Goal: Task Accomplishment & Management: Complete application form

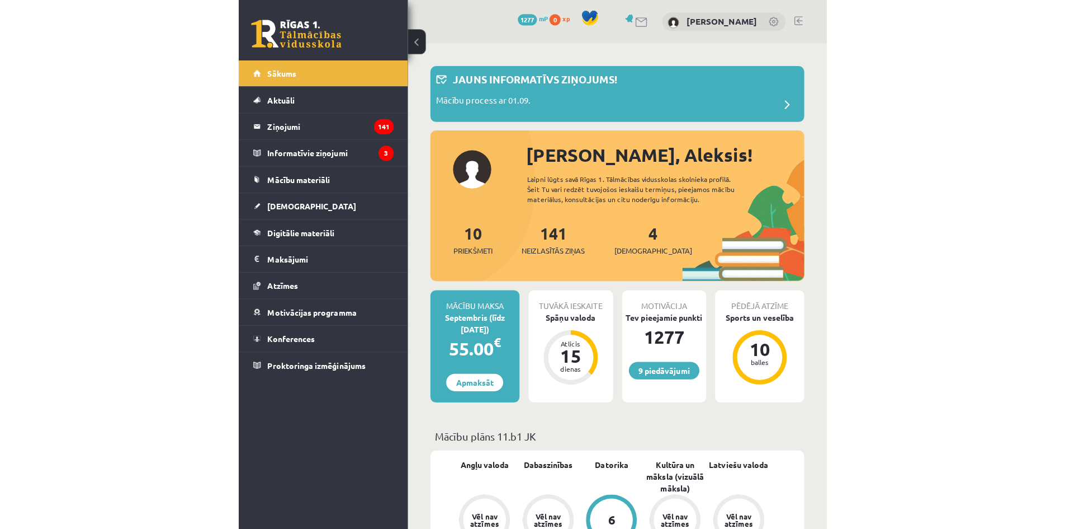
scroll to position [158, 0]
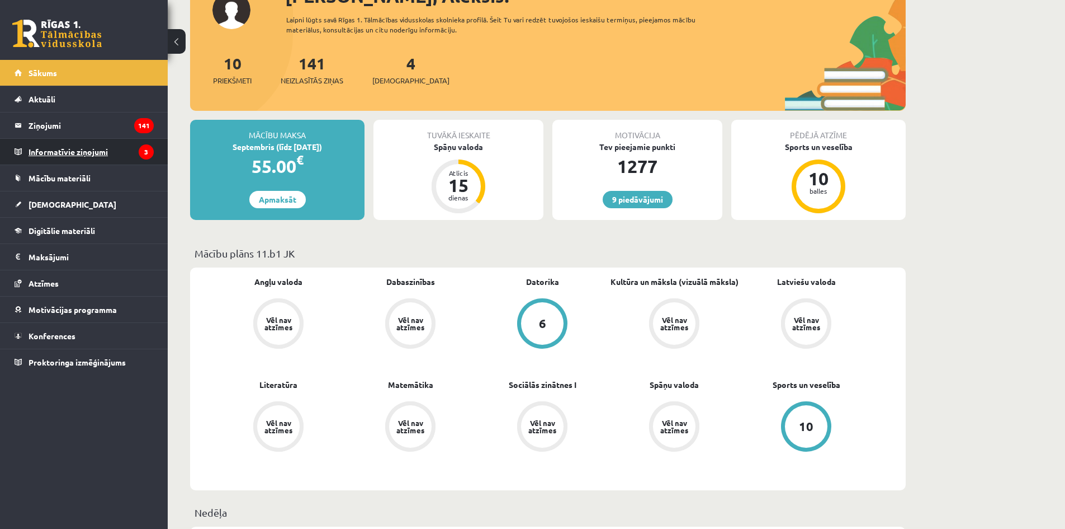
click at [52, 154] on legend "Informatīvie ziņojumi 3" at bounding box center [91, 152] width 125 height 26
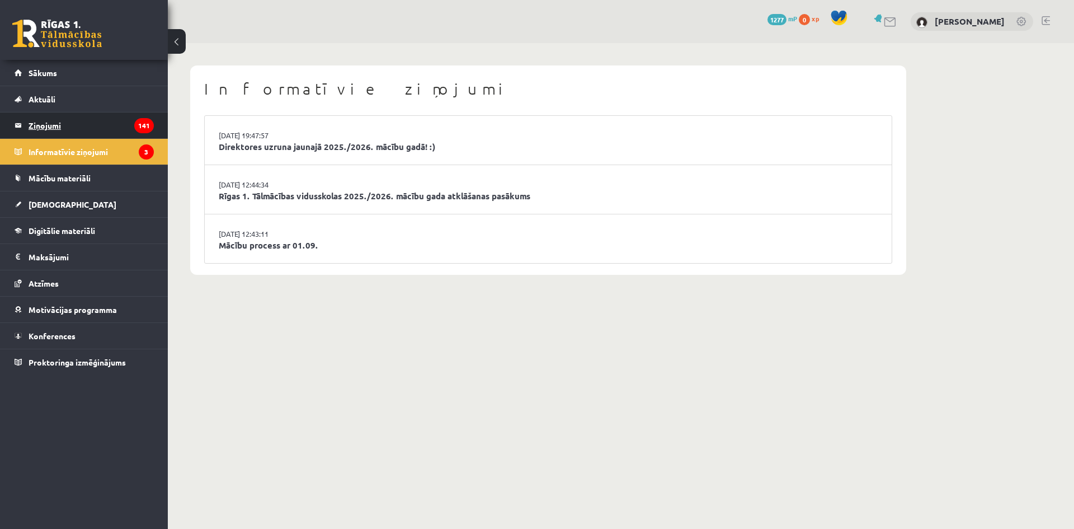
click at [66, 126] on legend "Ziņojumi 141" at bounding box center [91, 125] width 125 height 26
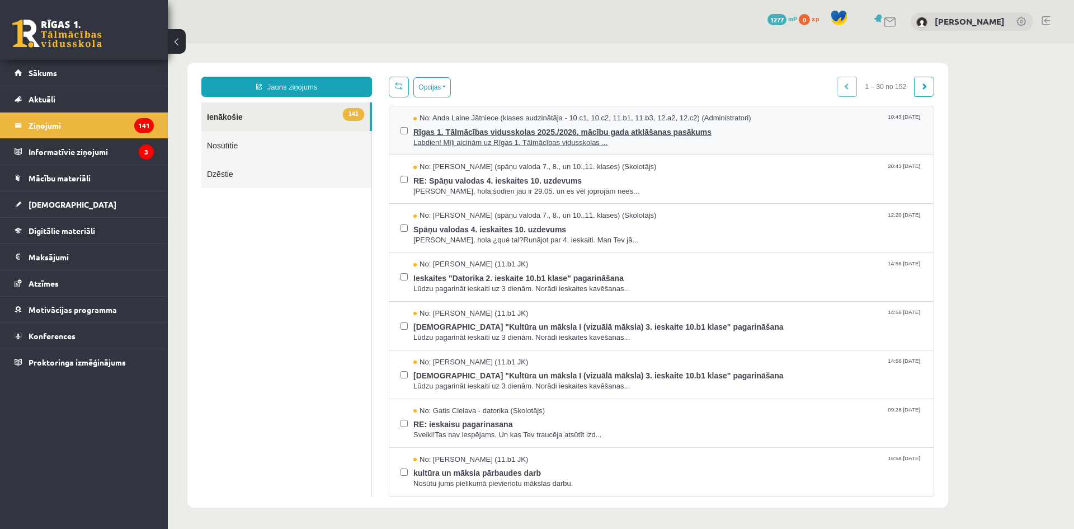
click at [583, 129] on span "Rīgas 1. Tālmācības vidusskolas 2025./2026. mācību gada atklāšanas pasākums" at bounding box center [667, 131] width 509 height 14
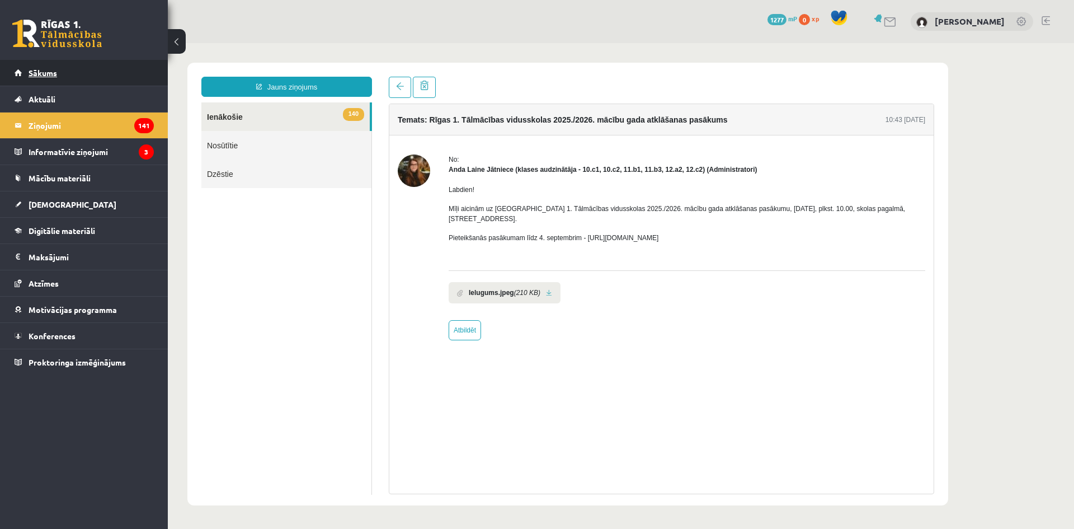
click at [50, 77] on link "Sākums" at bounding box center [84, 73] width 139 height 26
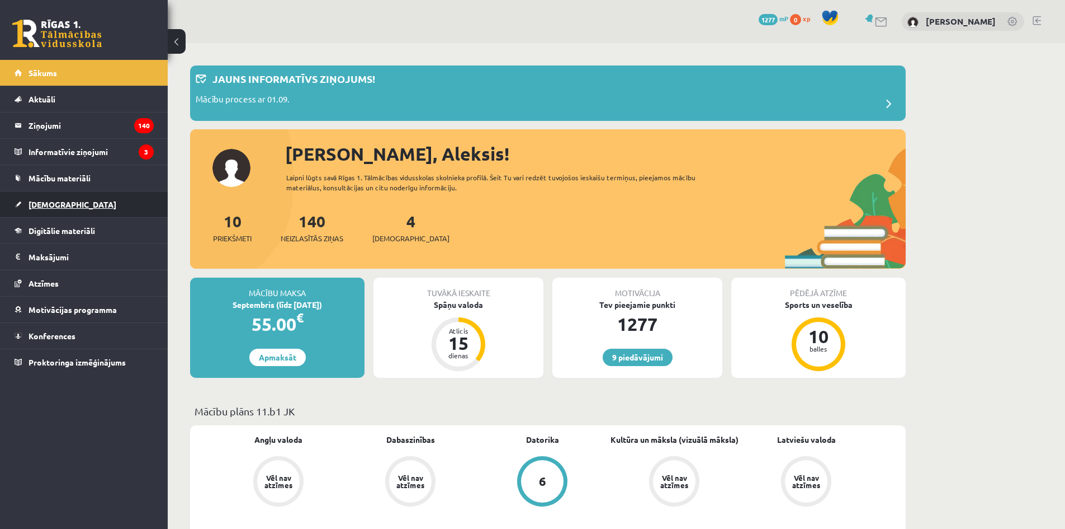
click at [56, 204] on span "[DEMOGRAPHIC_DATA]" at bounding box center [73, 204] width 88 height 10
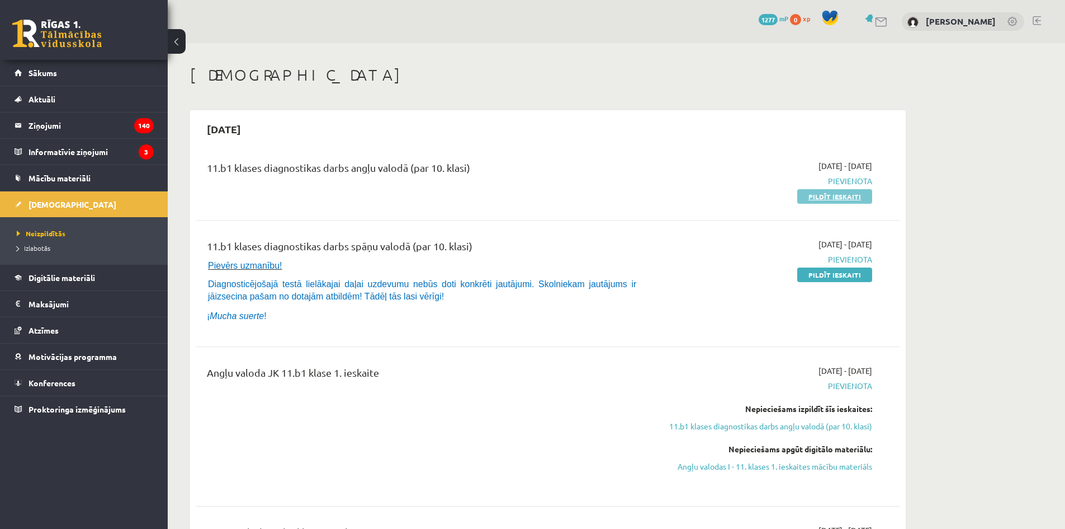
click at [825, 200] on link "Pildīt ieskaiti" at bounding box center [835, 196] width 75 height 15
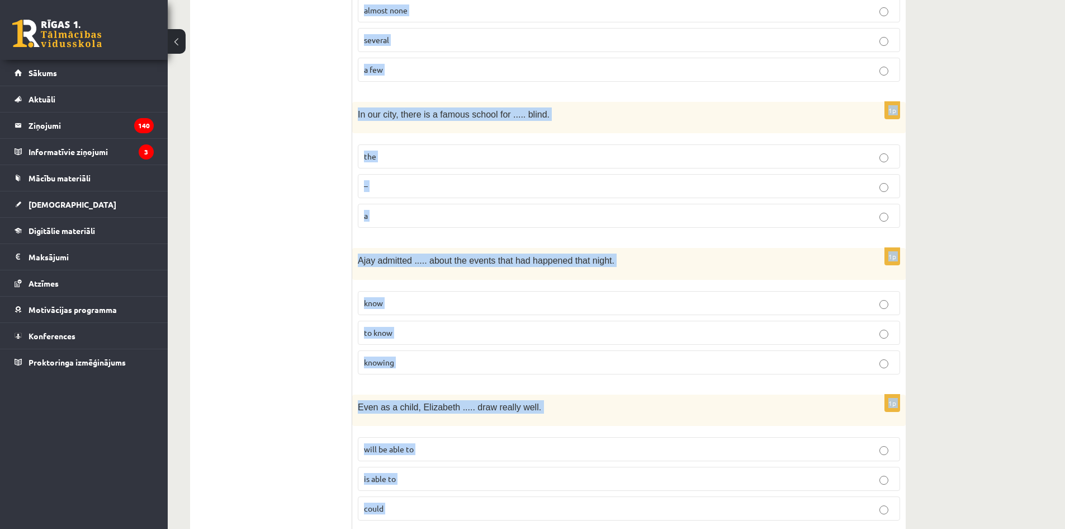
scroll to position [2679, 0]
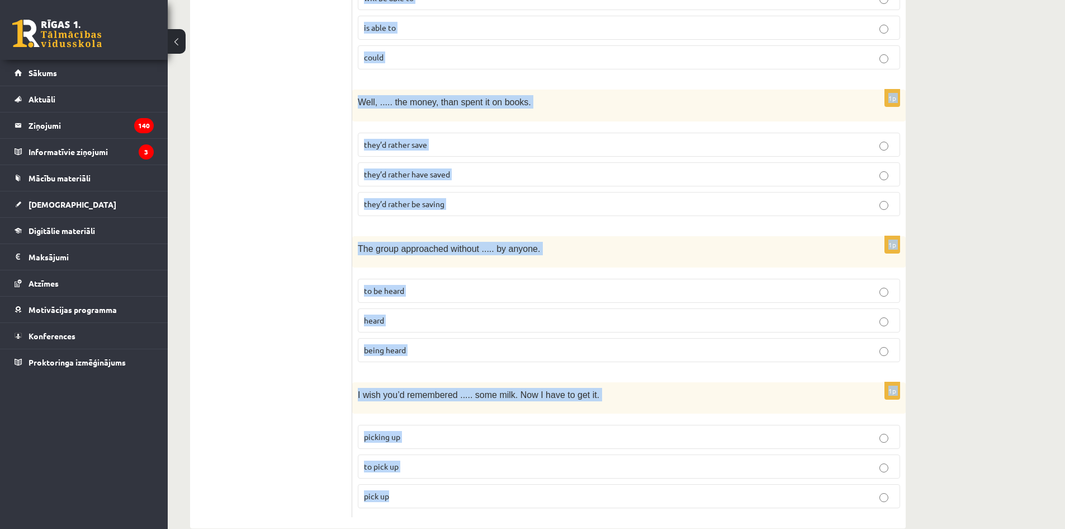
drag, startPoint x: 362, startPoint y: 204, endPoint x: 809, endPoint y: 489, distance: 530.1
copy form "Read the sentence and choose the correct answer. 1p Even though she’s reminded …"
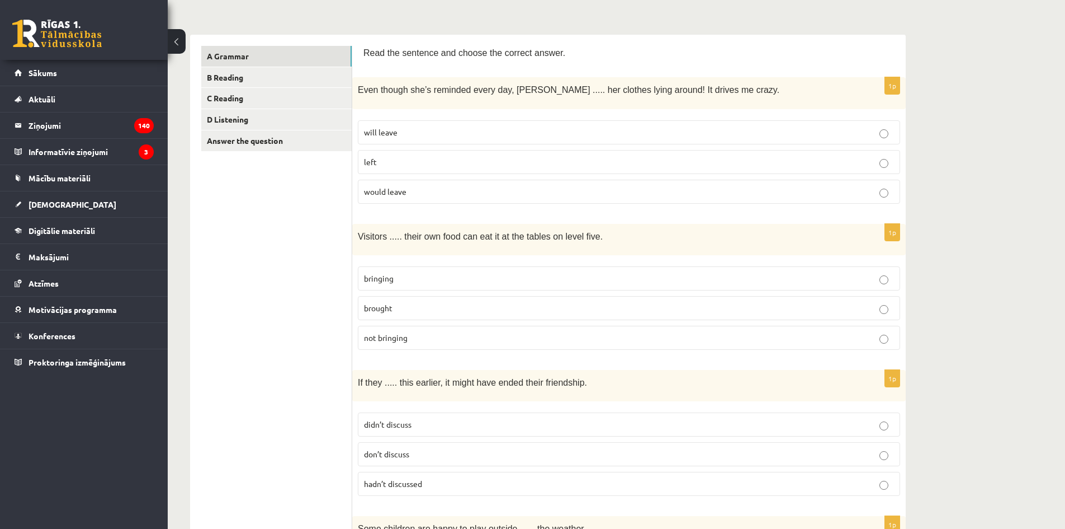
scroll to position [163, 0]
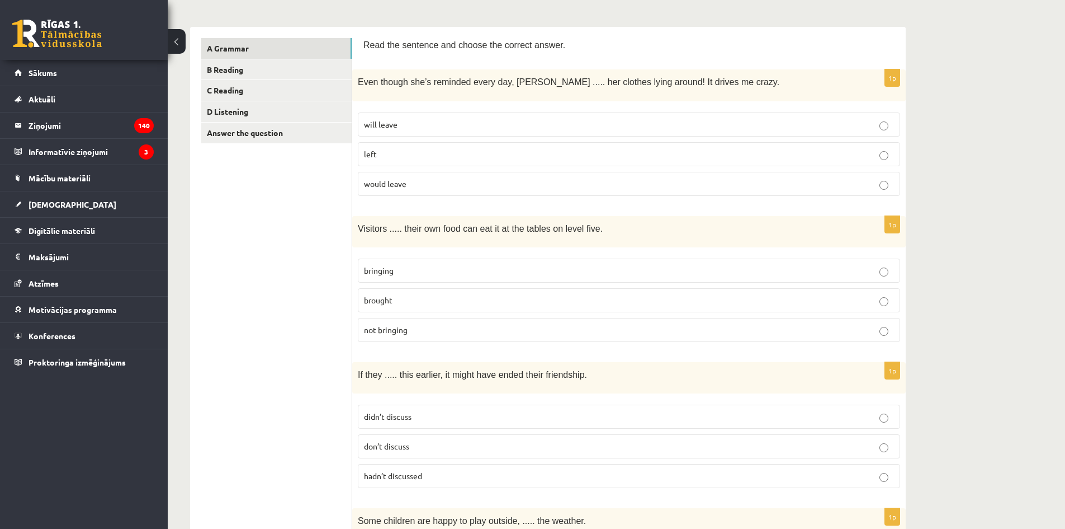
click at [395, 128] on p "will leave" at bounding box center [629, 125] width 530 height 12
click at [449, 270] on p "bringing" at bounding box center [629, 271] width 530 height 12
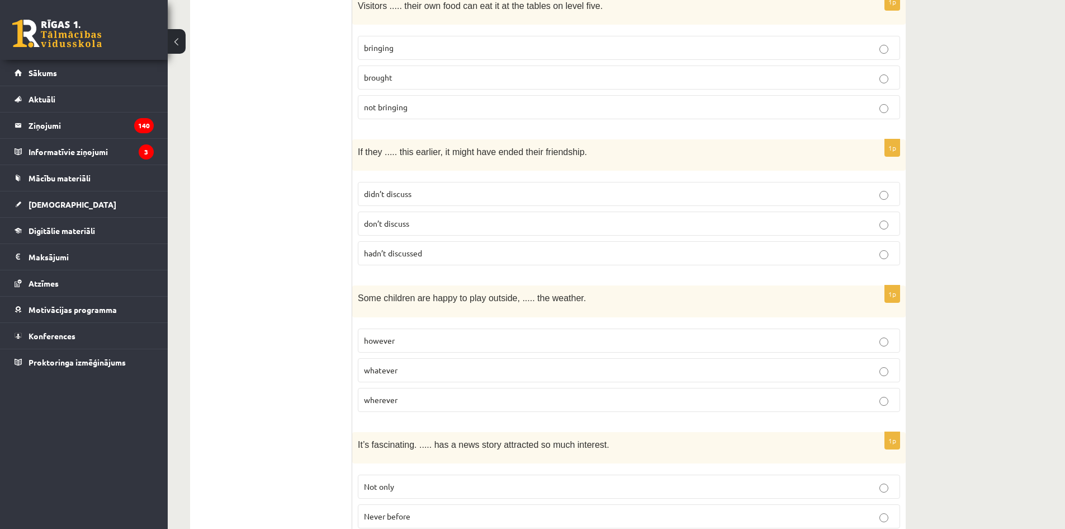
scroll to position [386, 0]
click at [473, 250] on p "hadn’t discussed" at bounding box center [629, 252] width 530 height 12
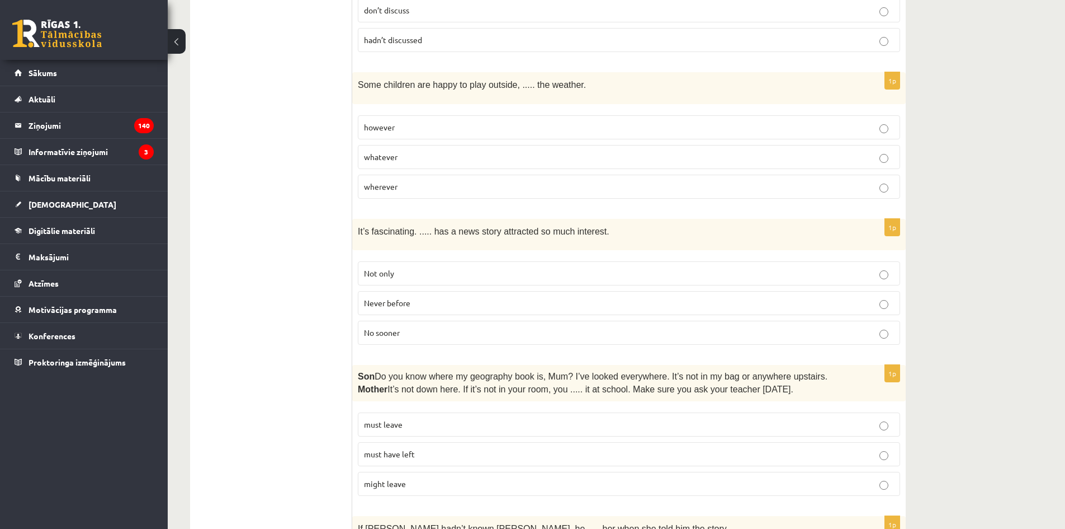
scroll to position [610, 0]
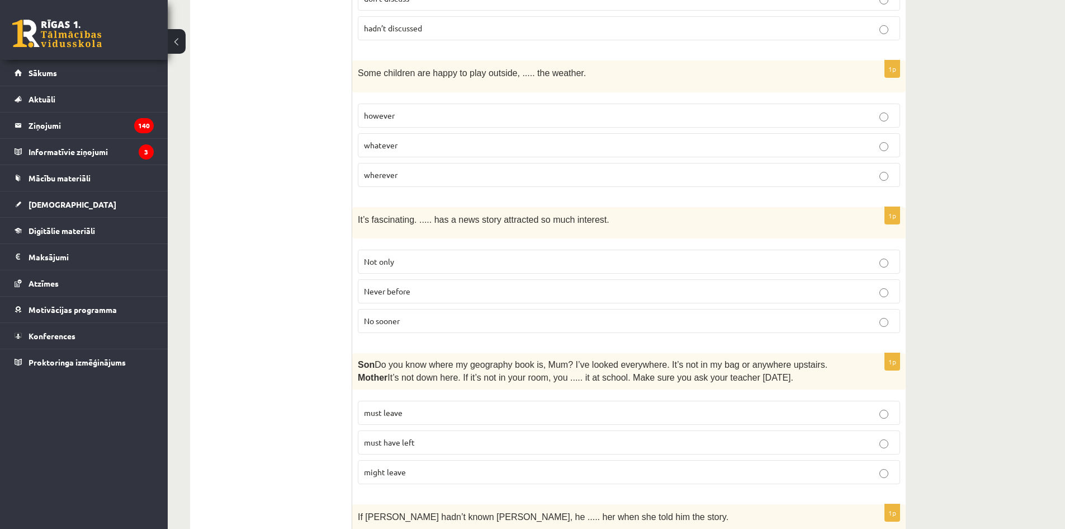
click at [438, 141] on p "whatever" at bounding box center [629, 145] width 530 height 12
click at [469, 176] on p "wherever" at bounding box center [629, 175] width 530 height 12
click at [452, 139] on p "whatever" at bounding box center [629, 145] width 530 height 12
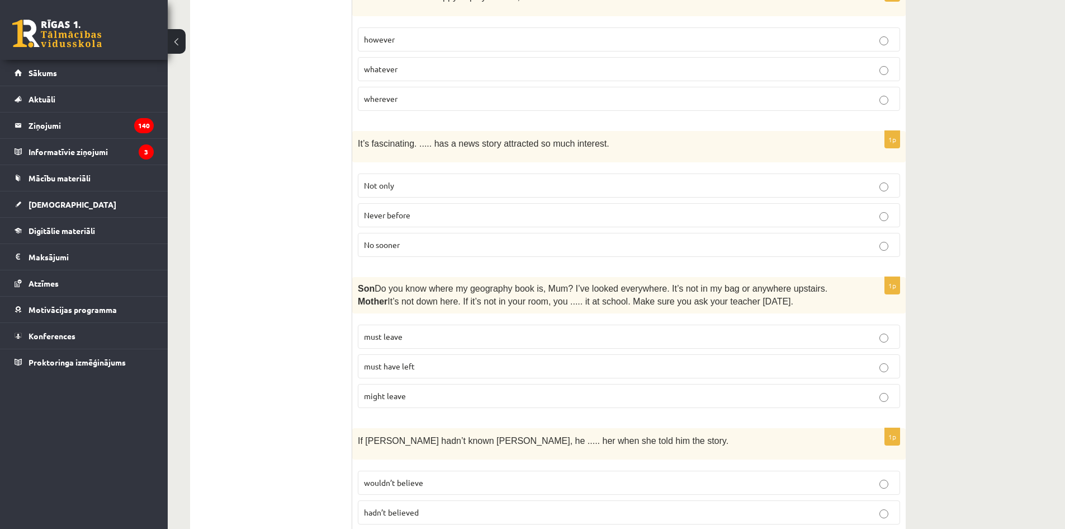
scroll to position [722, 0]
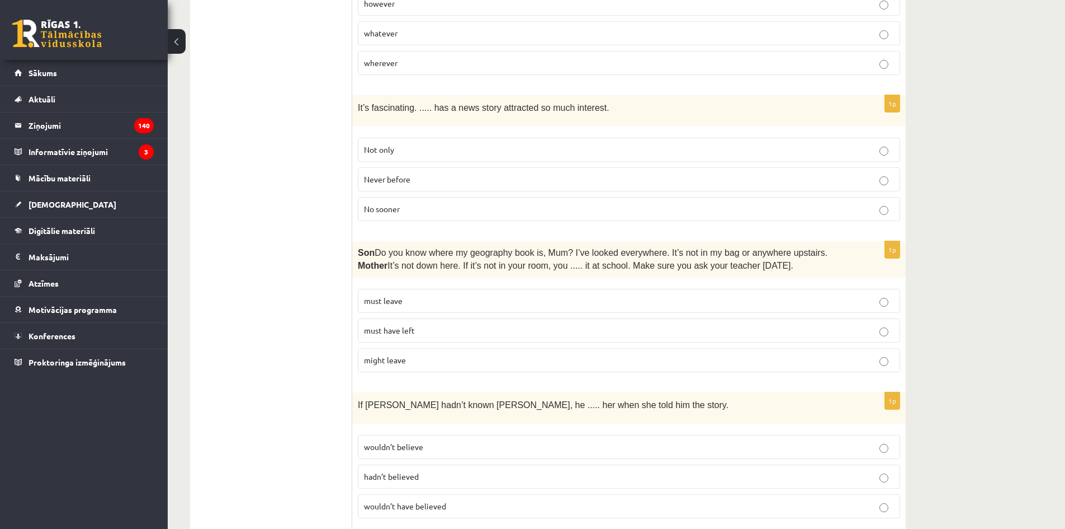
click at [477, 177] on p "Never before" at bounding box center [629, 179] width 530 height 12
click at [534, 330] on p "must have left" at bounding box center [629, 330] width 530 height 12
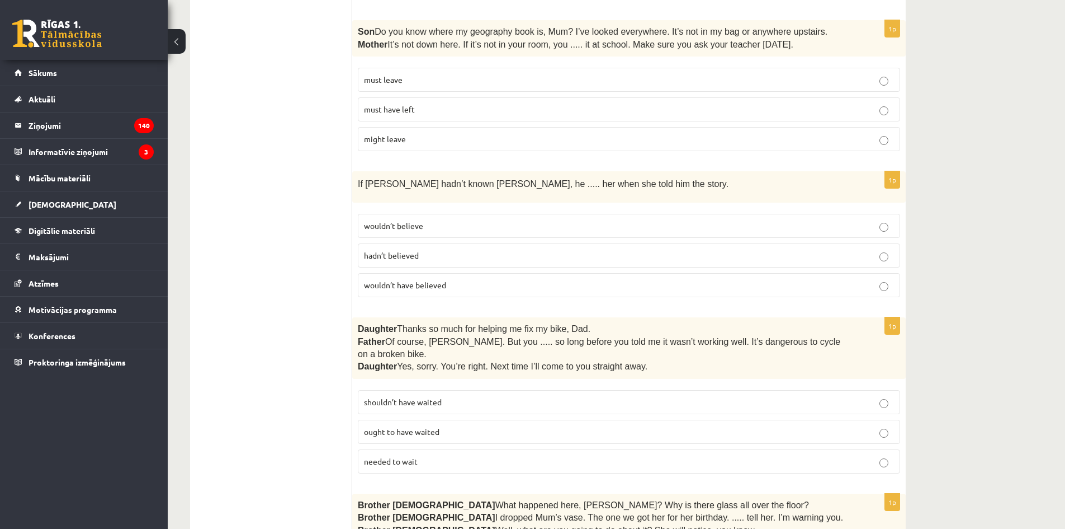
scroll to position [946, 0]
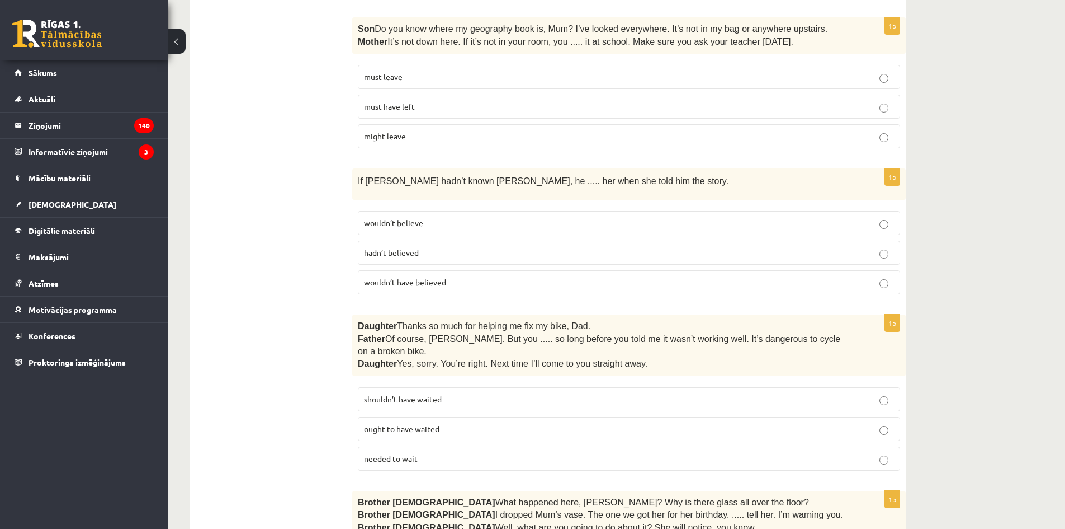
click at [471, 276] on p "wouldn’t have believed" at bounding box center [629, 282] width 530 height 12
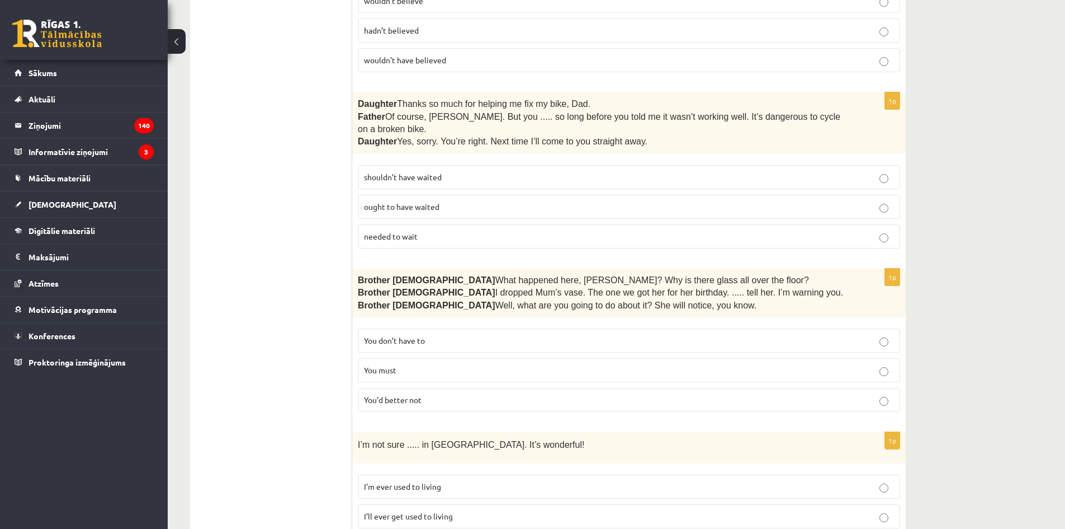
scroll to position [1169, 0]
click at [465, 169] on label "shouldn’t have waited" at bounding box center [629, 175] width 542 height 24
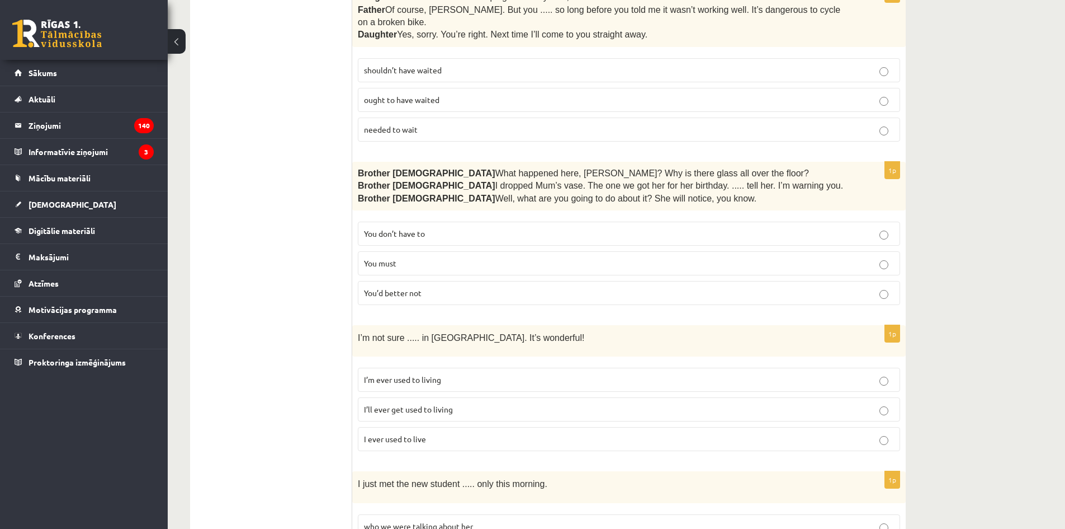
scroll to position [1281, 0]
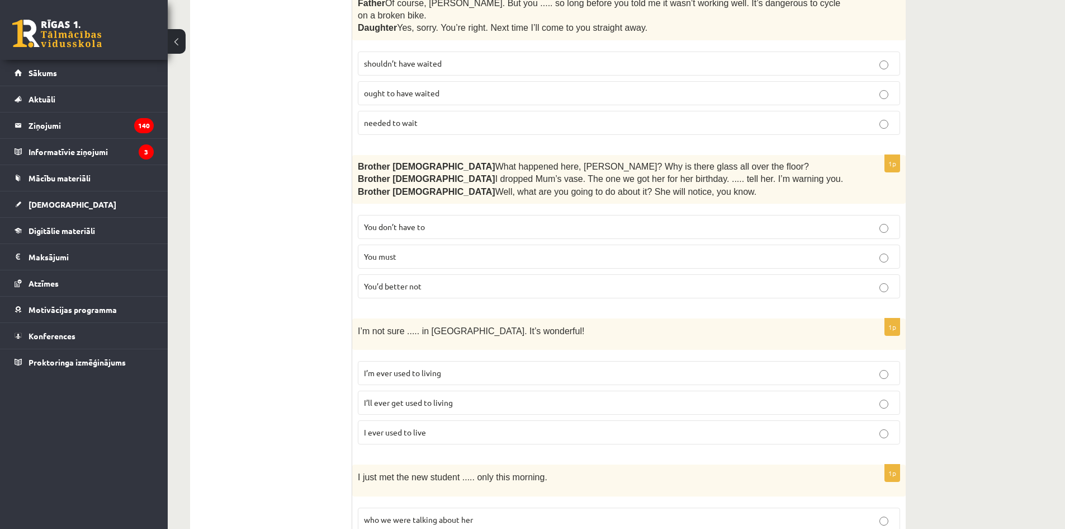
click at [489, 280] on p "You’d better not" at bounding box center [629, 286] width 530 height 12
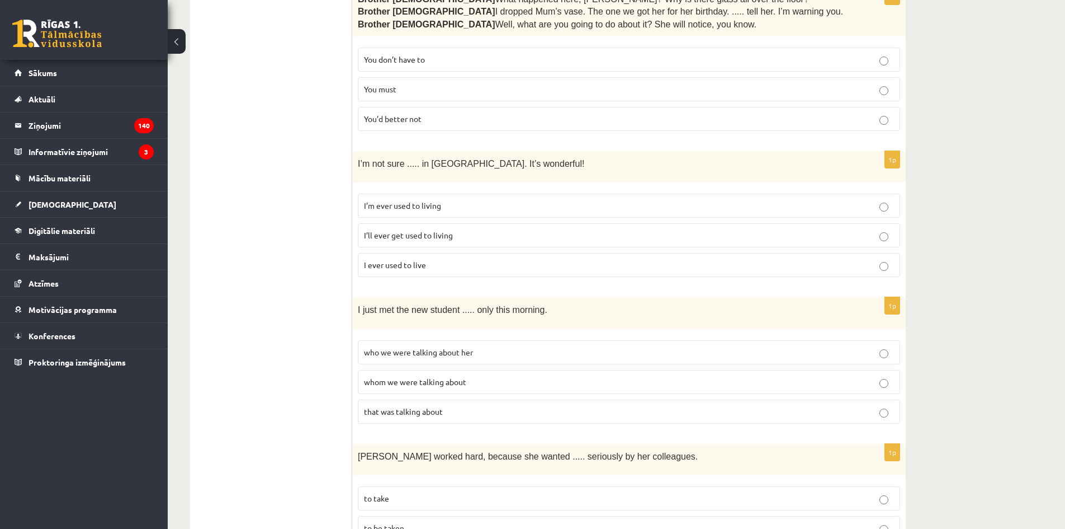
scroll to position [1449, 0]
click at [486, 229] on p "I’ll ever get used to living" at bounding box center [629, 235] width 530 height 12
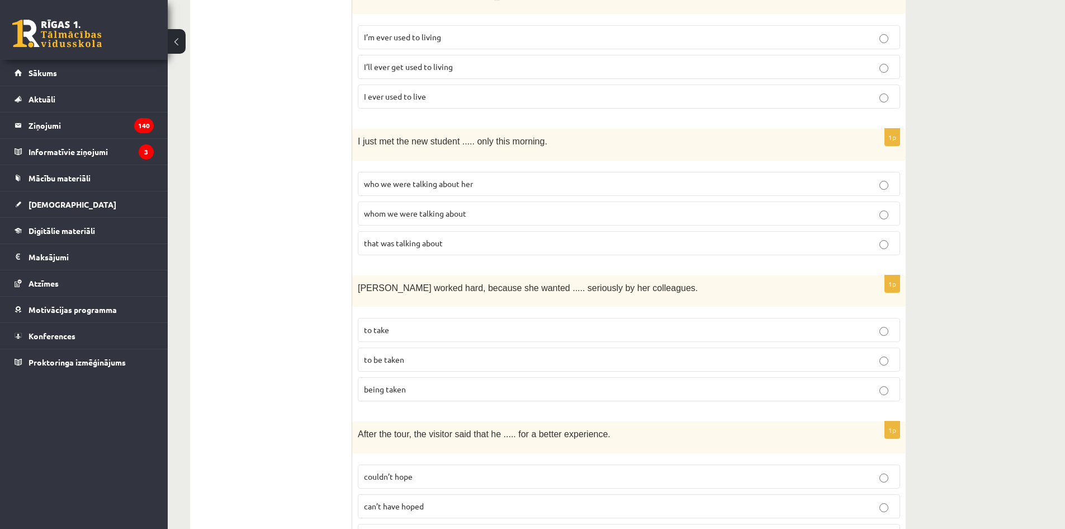
click at [451, 208] on span "whom we were talking about" at bounding box center [415, 213] width 102 height 10
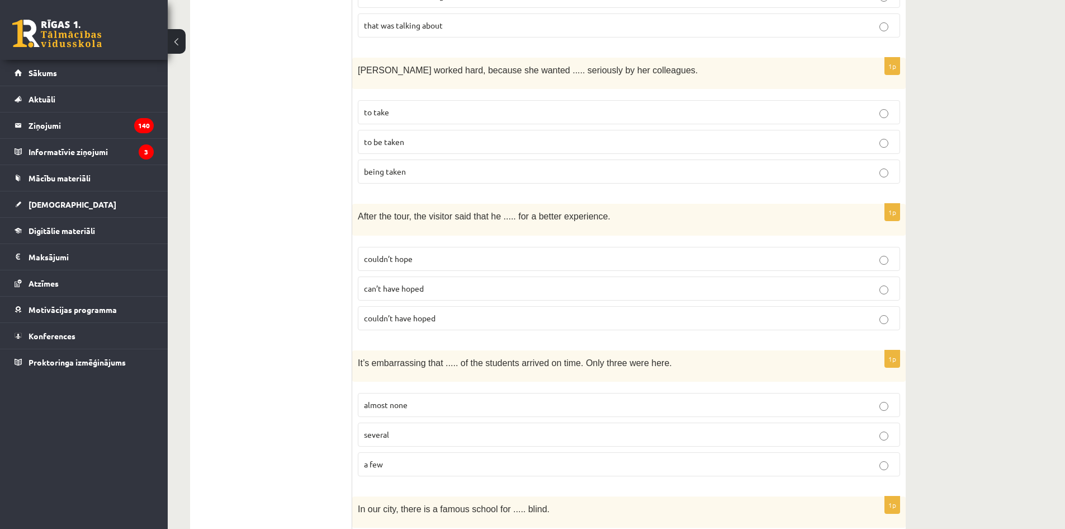
scroll to position [1841, 0]
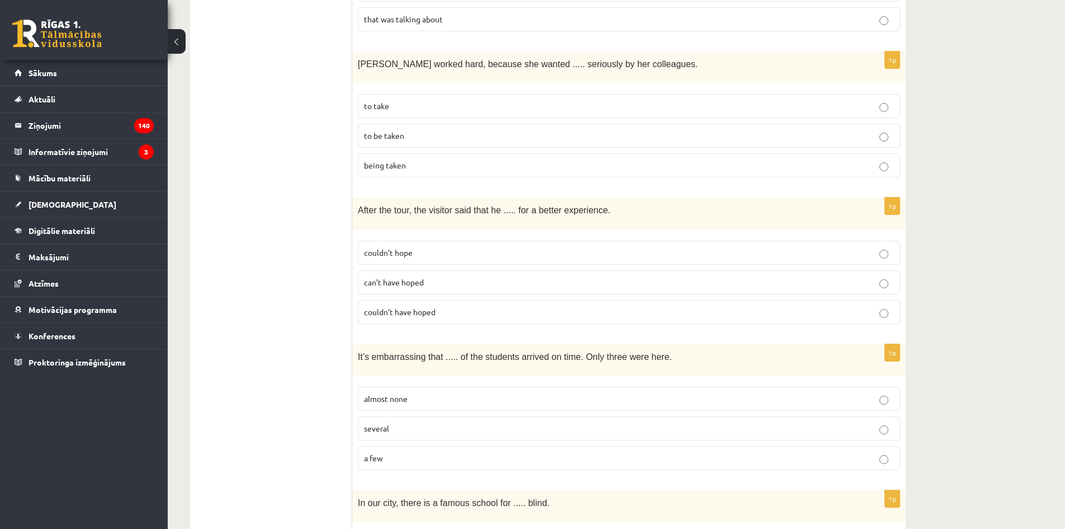
click at [410, 128] on label "to be taken" at bounding box center [629, 136] width 542 height 24
click at [449, 306] on p "couldn’t have hoped" at bounding box center [629, 312] width 530 height 12
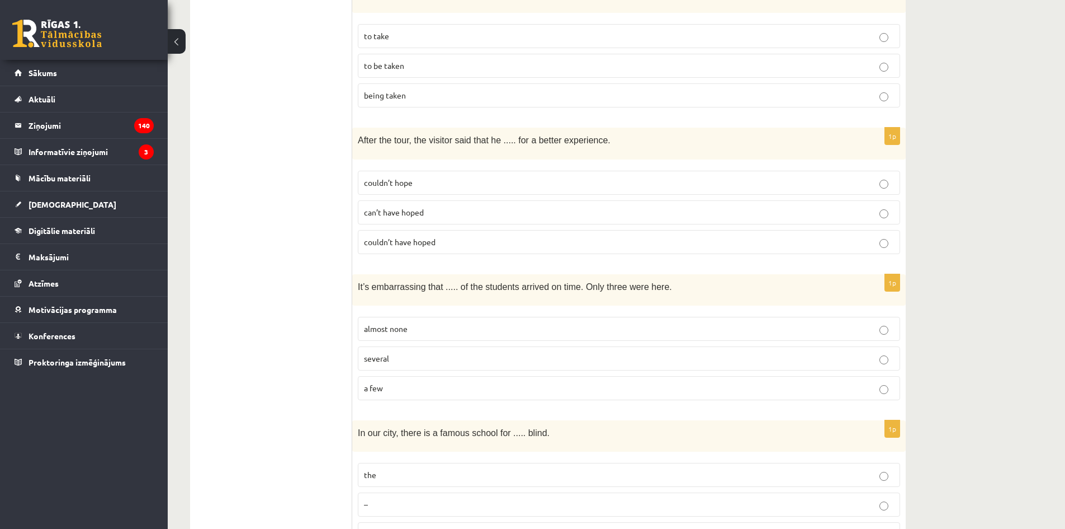
scroll to position [1952, 0]
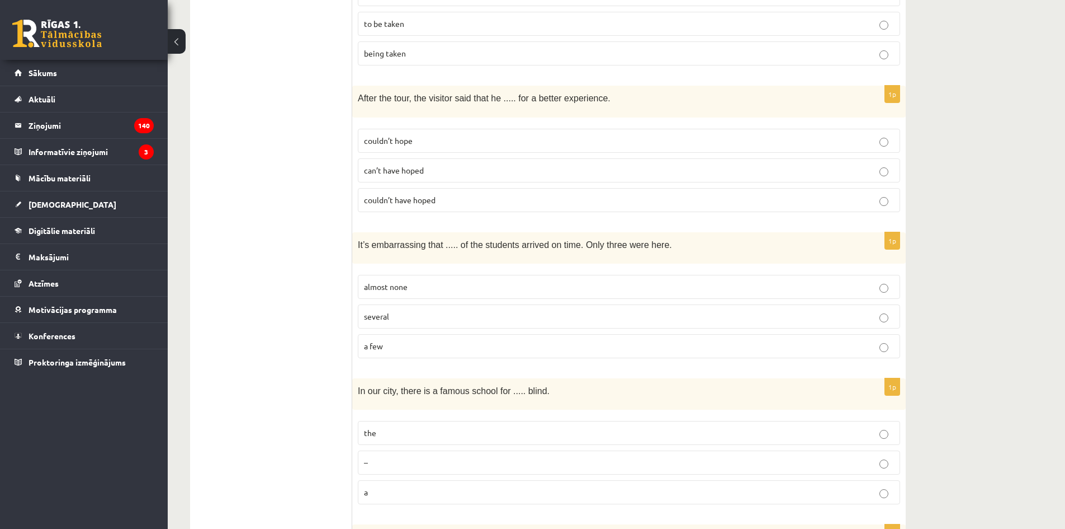
click at [404, 281] on p "almost none" at bounding box center [629, 287] width 530 height 12
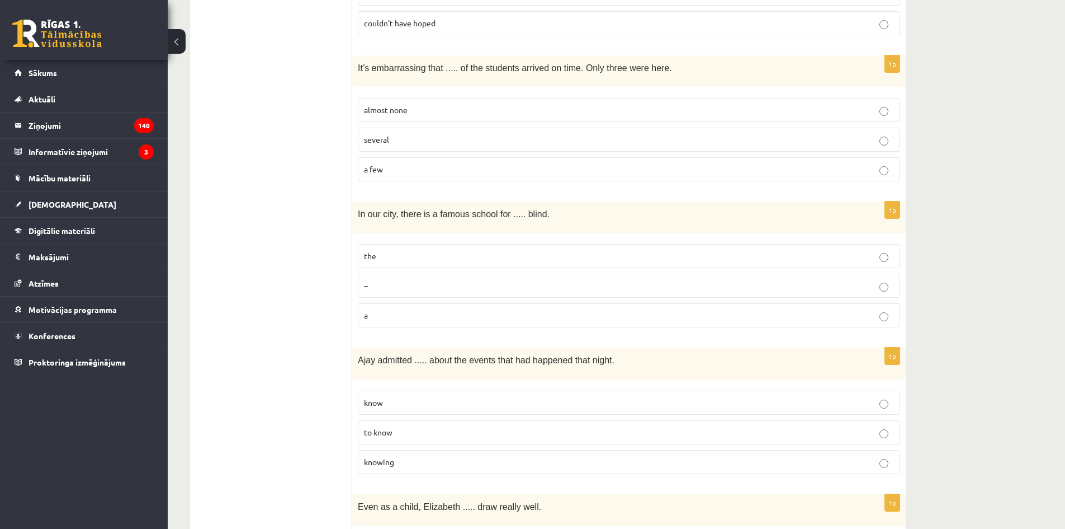
scroll to position [2176, 0]
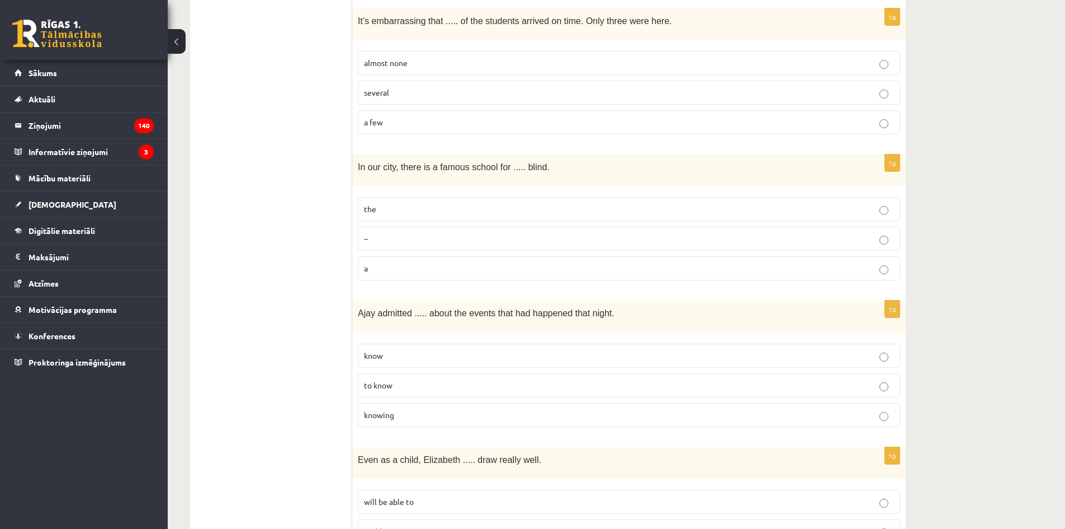
click at [459, 197] on label "the" at bounding box center [629, 209] width 542 height 24
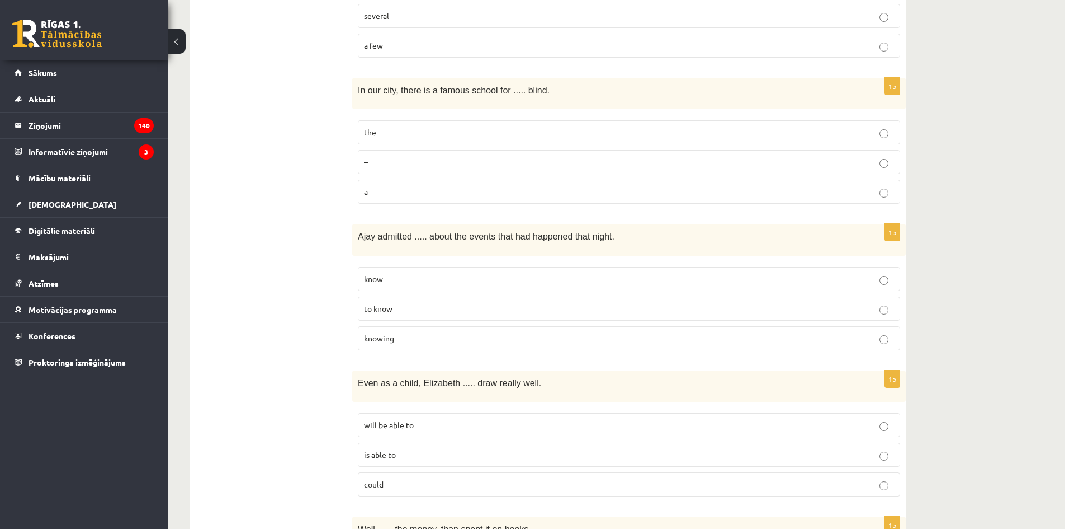
scroll to position [2288, 0]
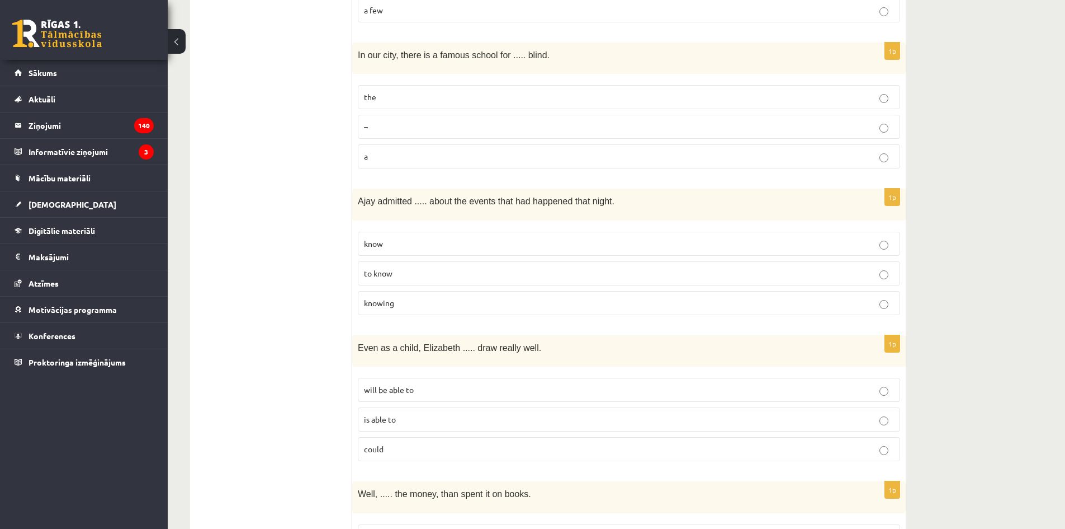
click at [405, 297] on p "knowing" at bounding box center [629, 303] width 530 height 12
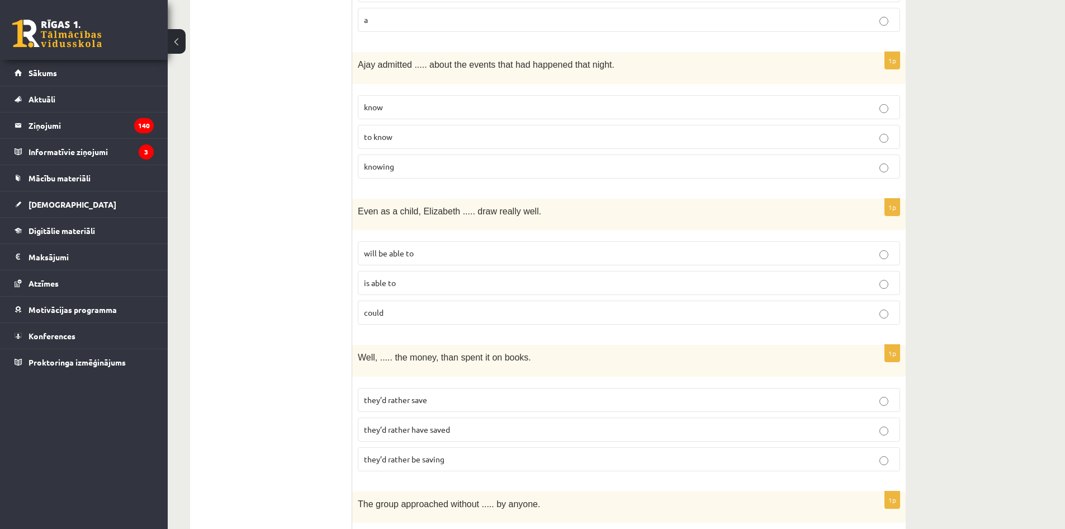
scroll to position [2456, 0]
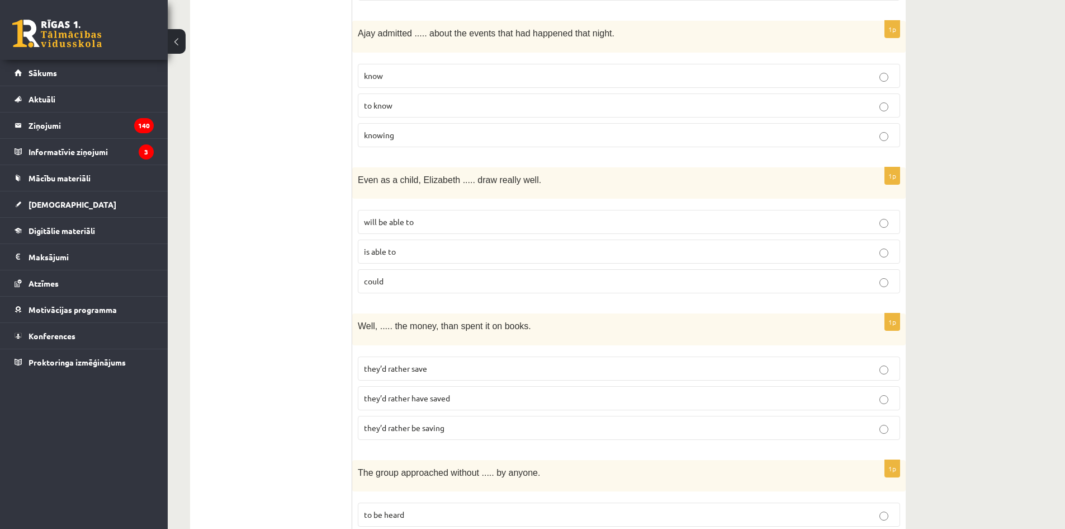
click at [482, 275] on p "could" at bounding box center [629, 281] width 530 height 12
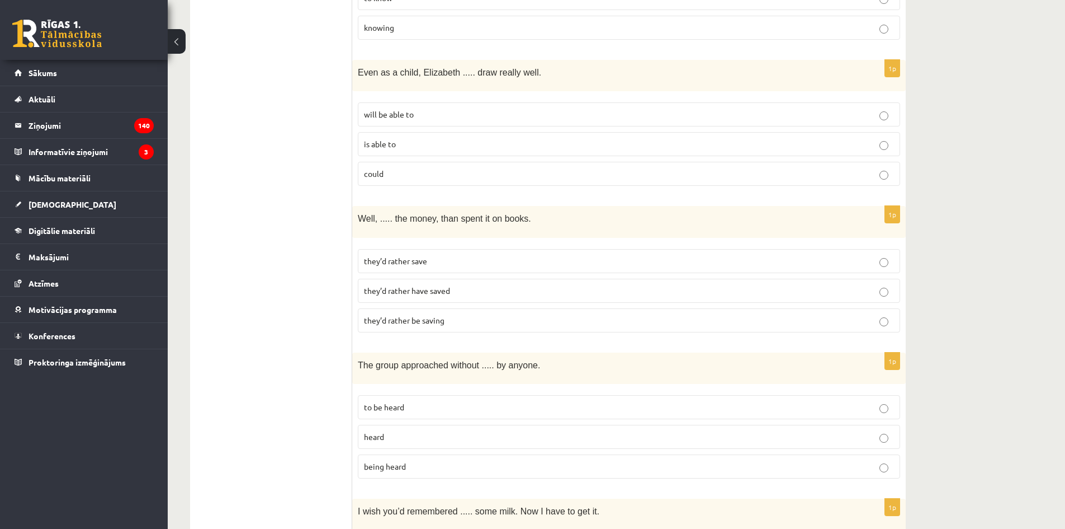
scroll to position [2568, 0]
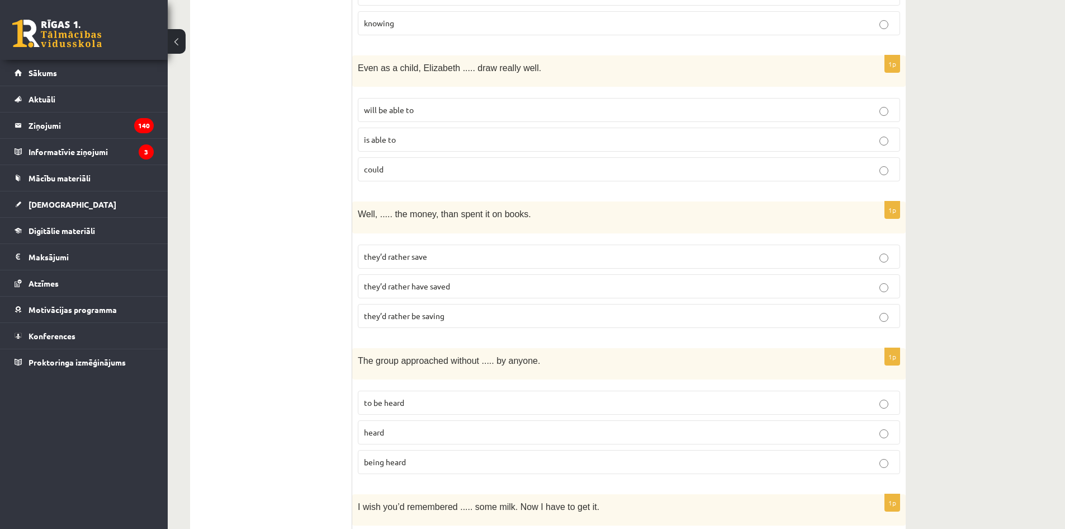
click at [475, 280] on p "they’d rather have saved" at bounding box center [629, 286] width 530 height 12
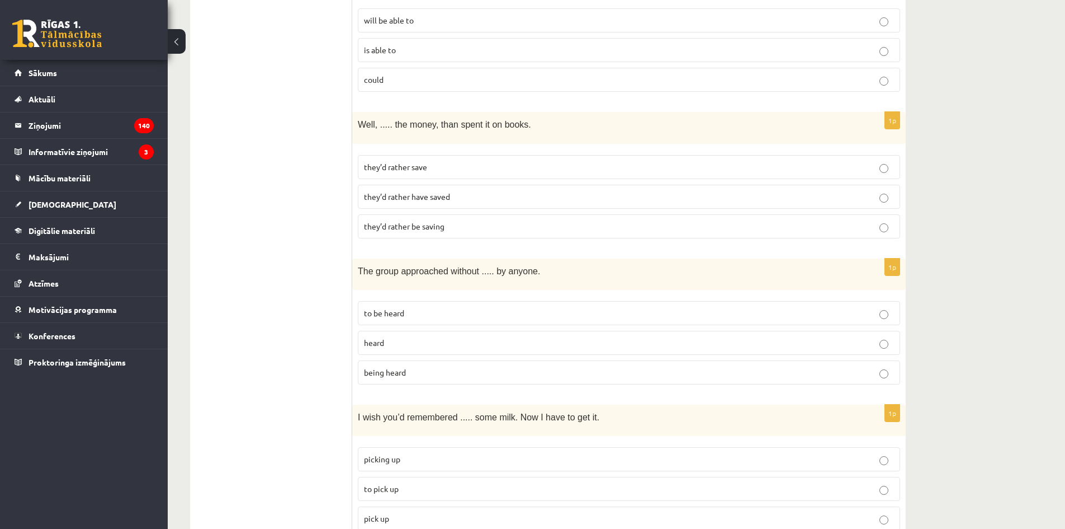
scroll to position [2679, 0]
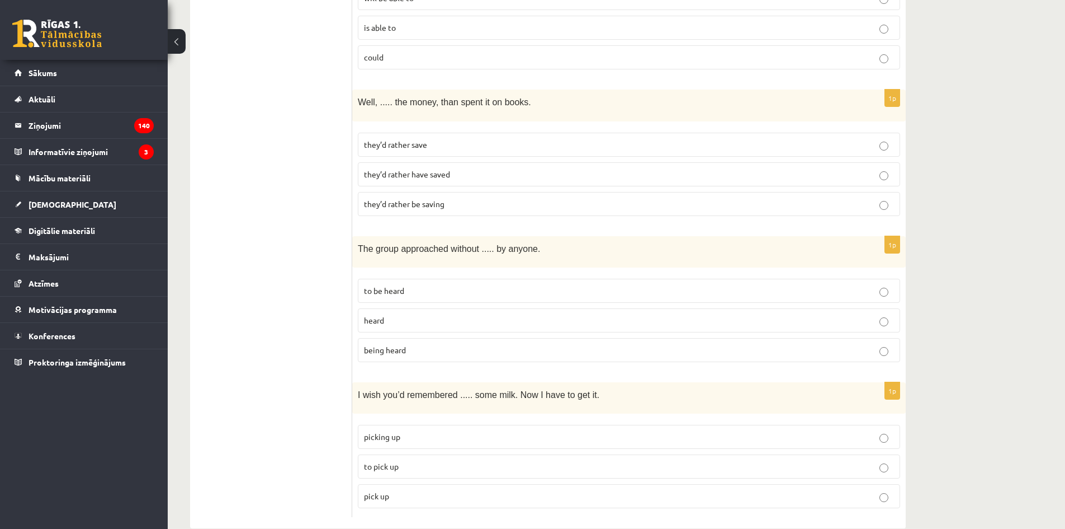
click at [418, 338] on label "being heard" at bounding box center [629, 350] width 542 height 24
click at [421, 460] on p "to pick up" at bounding box center [629, 466] width 530 height 12
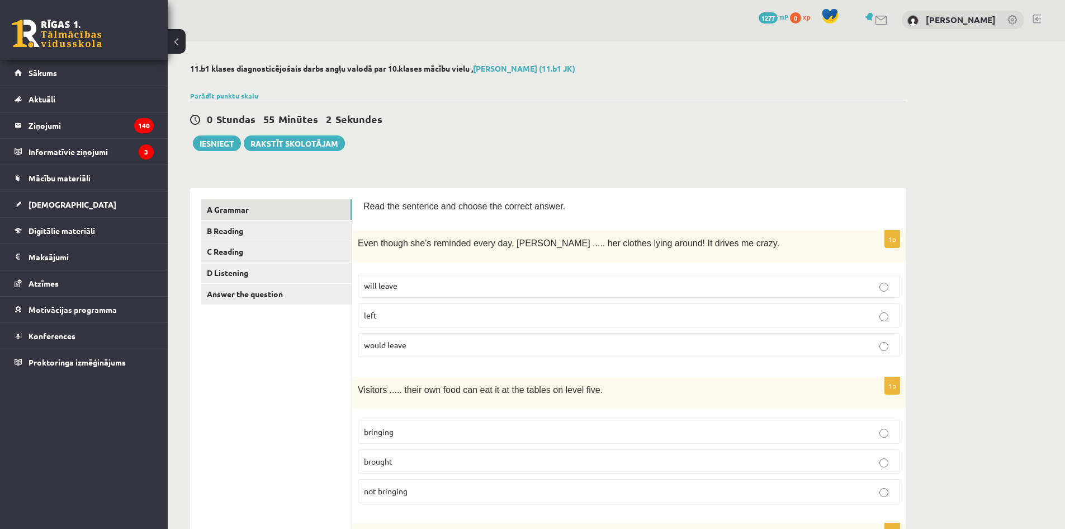
scroll to position [0, 0]
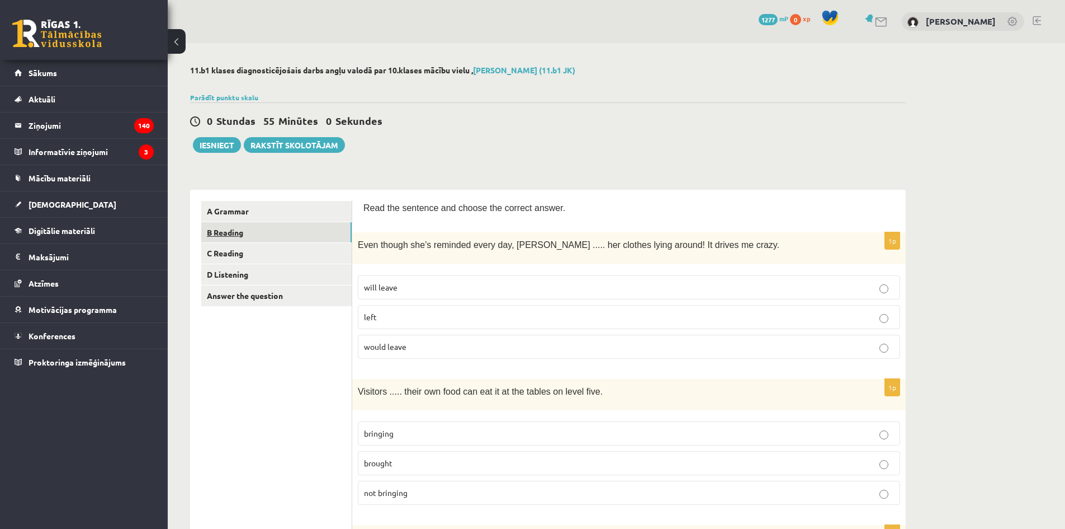
click at [230, 230] on link "B Reading" at bounding box center [276, 232] width 150 height 21
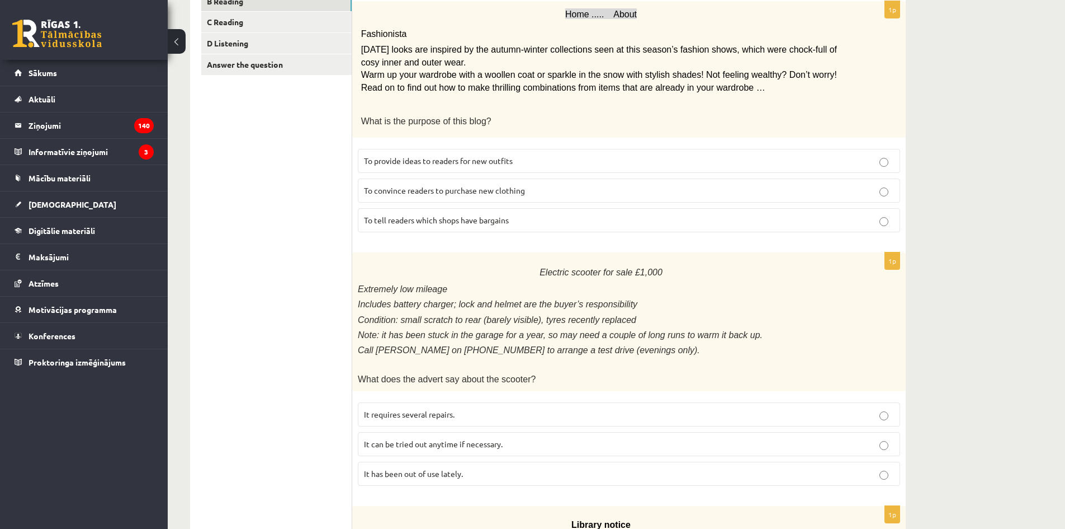
scroll to position [224, 0]
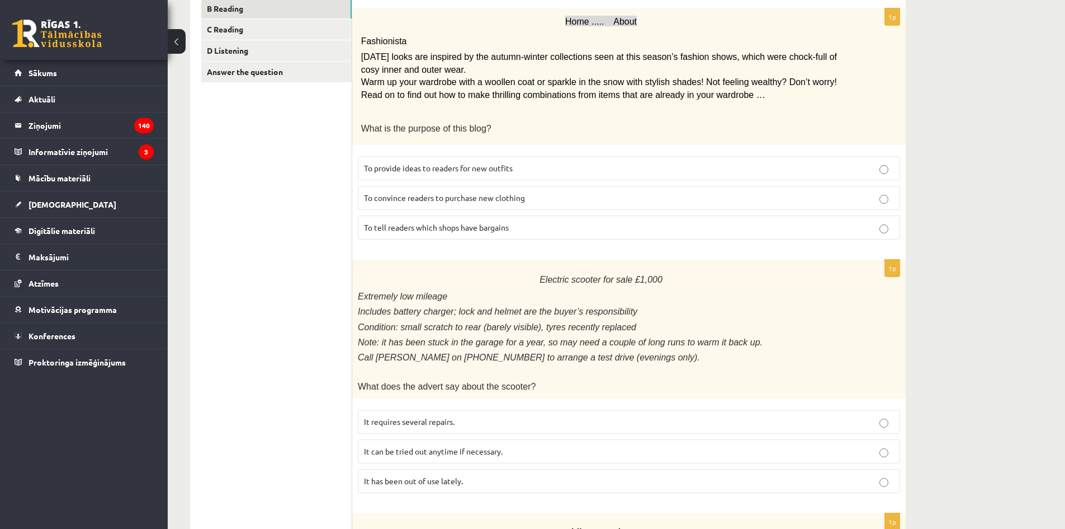
click at [521, 163] on p "To provide ideas to readers for new outfits" at bounding box center [629, 168] width 530 height 12
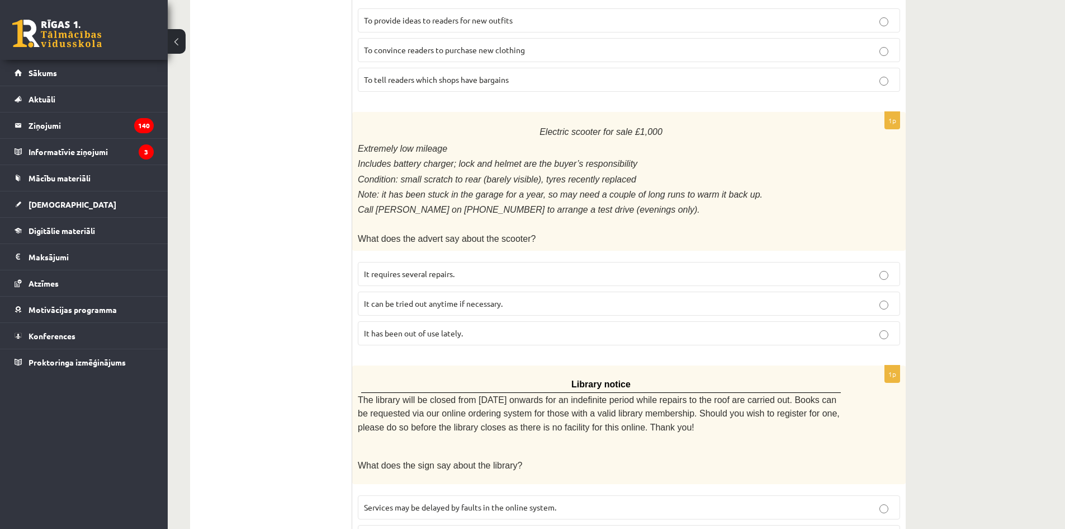
scroll to position [391, 0]
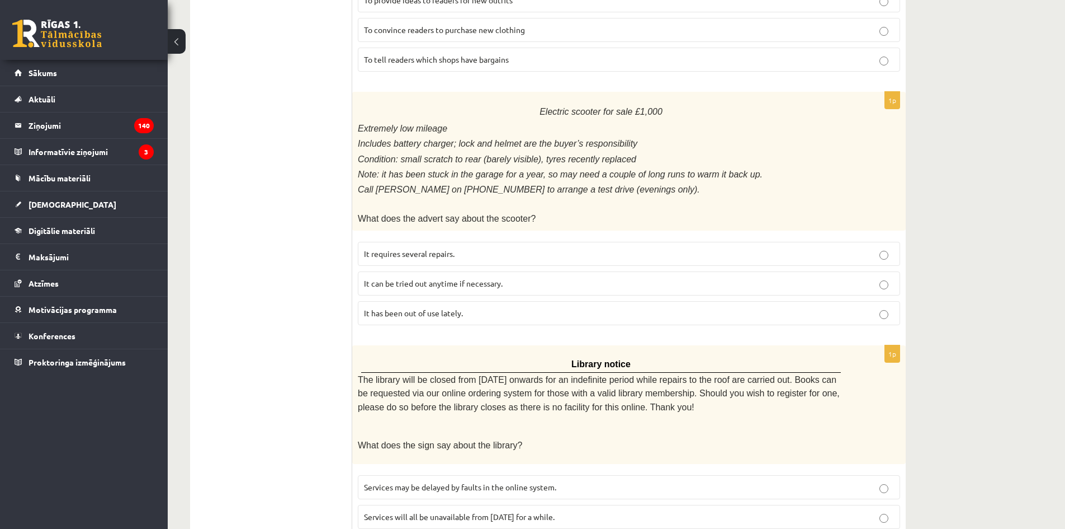
click at [477, 314] on label "It has been out of use lately." at bounding box center [629, 313] width 542 height 24
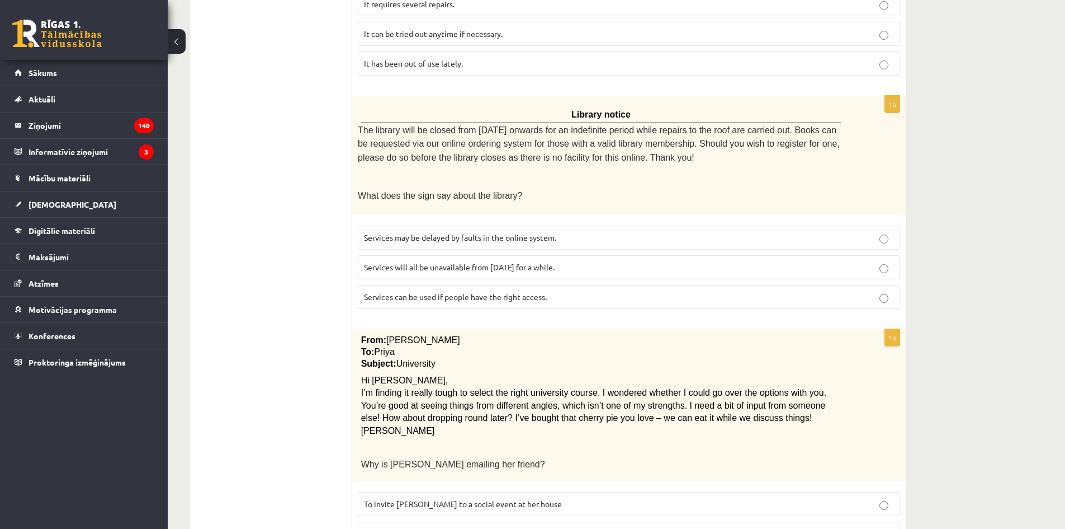
scroll to position [678, 0]
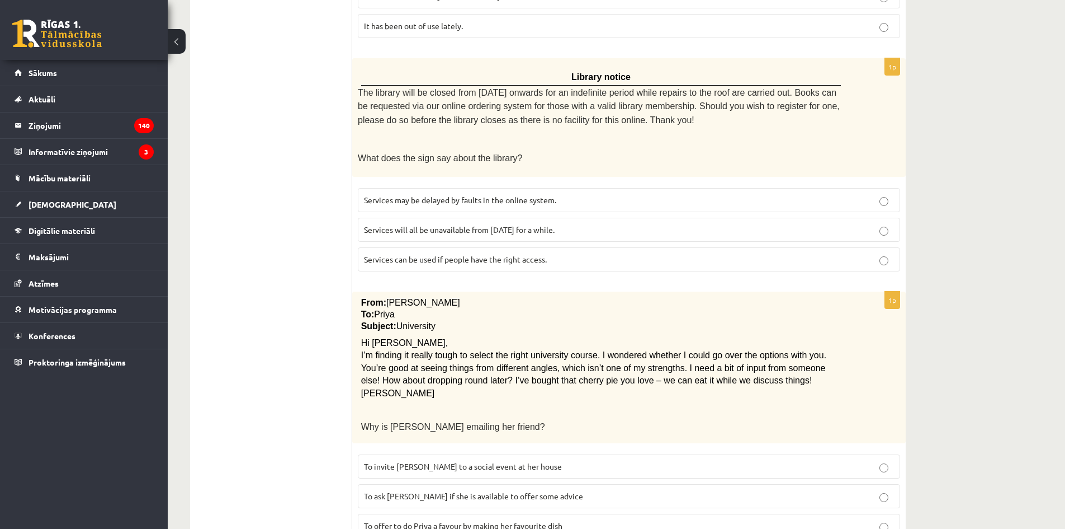
click at [542, 258] on label "Services can be used if people have the right access." at bounding box center [629, 259] width 542 height 24
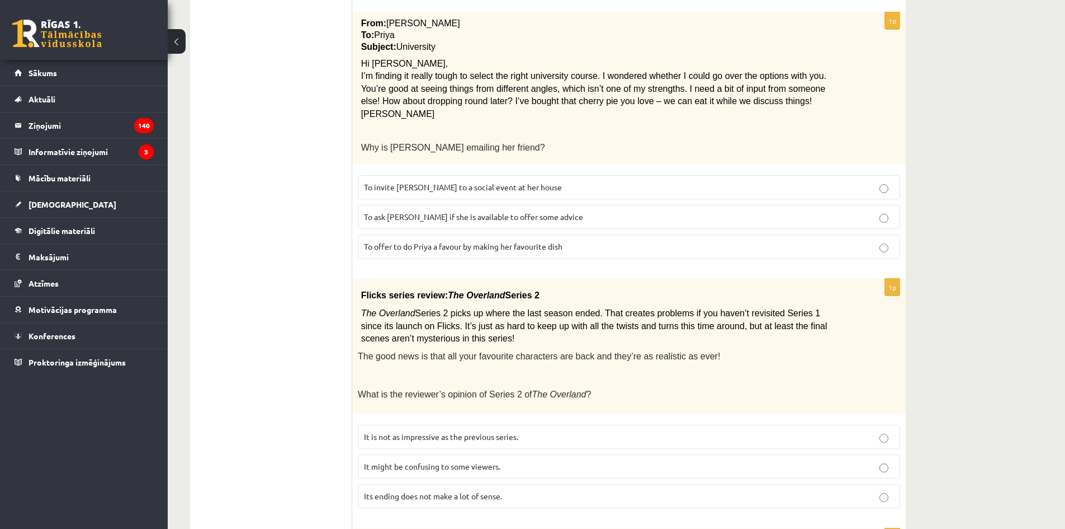
scroll to position [958, 0]
click at [530, 211] on span "To ask Priya if she is available to offer some advice" at bounding box center [473, 216] width 219 height 10
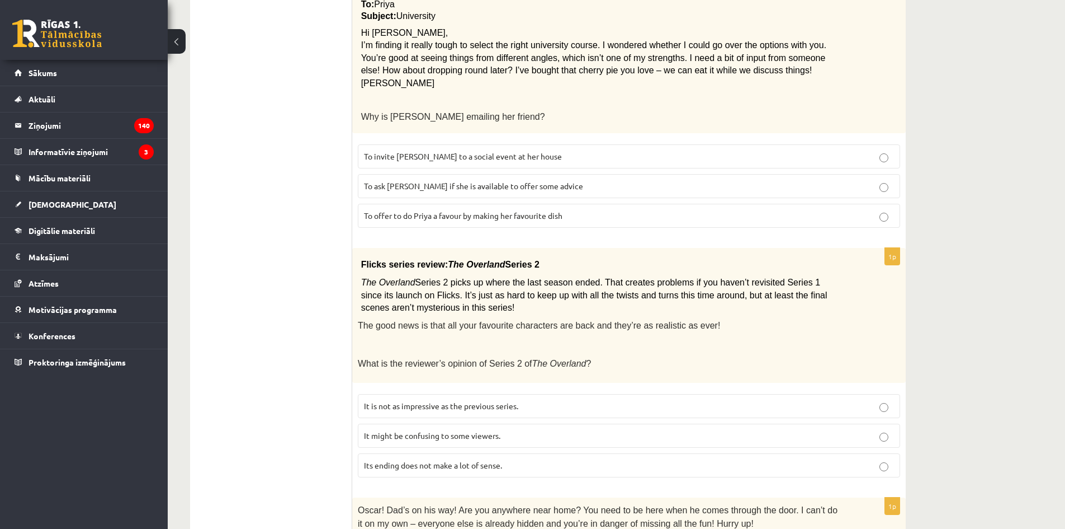
scroll to position [1126, 0]
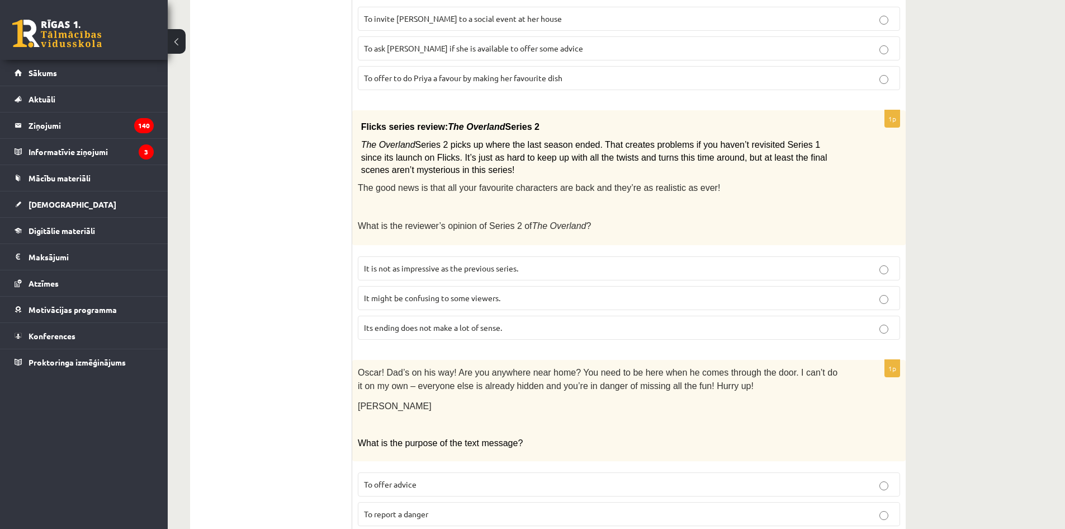
click at [483, 292] on span "It might be confusing to some viewers." at bounding box center [432, 297] width 136 height 10
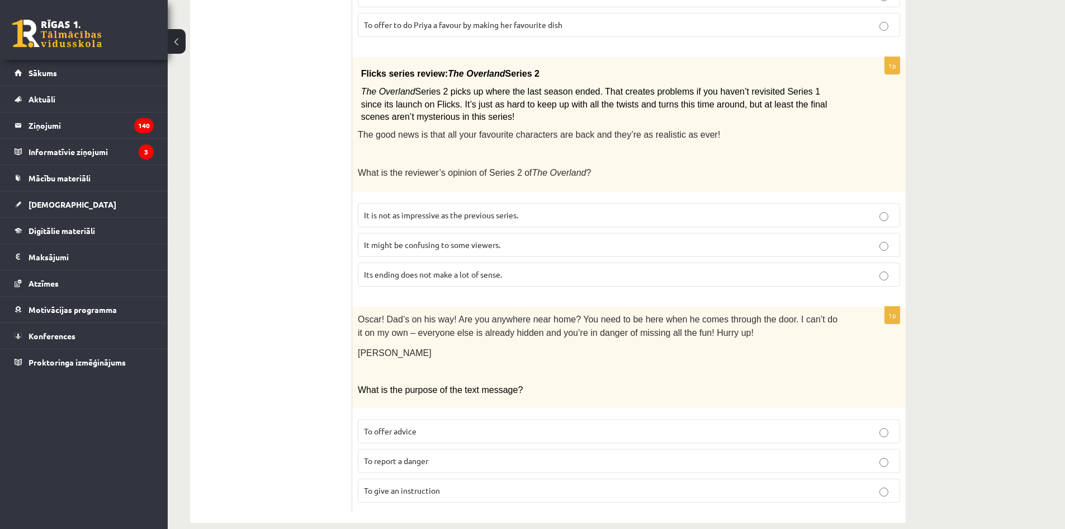
scroll to position [1182, 0]
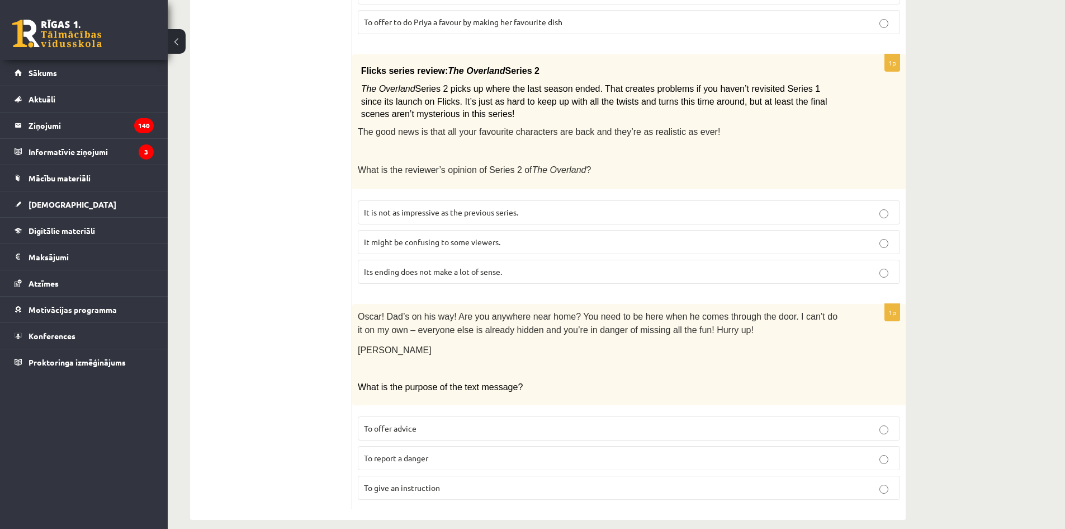
click at [442, 422] on p "To offer advice" at bounding box center [629, 428] width 530 height 12
drag, startPoint x: 487, startPoint y: 474, endPoint x: 492, endPoint y: 476, distance: 6.0
click at [489, 482] on p "To give an instruction" at bounding box center [629, 488] width 530 height 12
click at [560, 452] on p "To report a danger" at bounding box center [629, 458] width 530 height 12
click at [440, 482] on span "To give an instruction" at bounding box center [402, 487] width 76 height 10
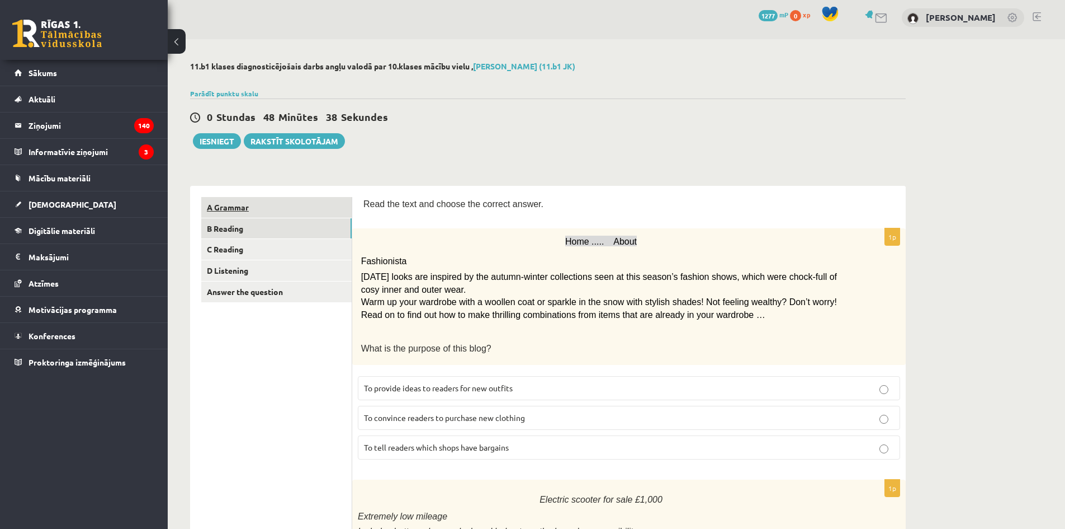
scroll to position [0, 0]
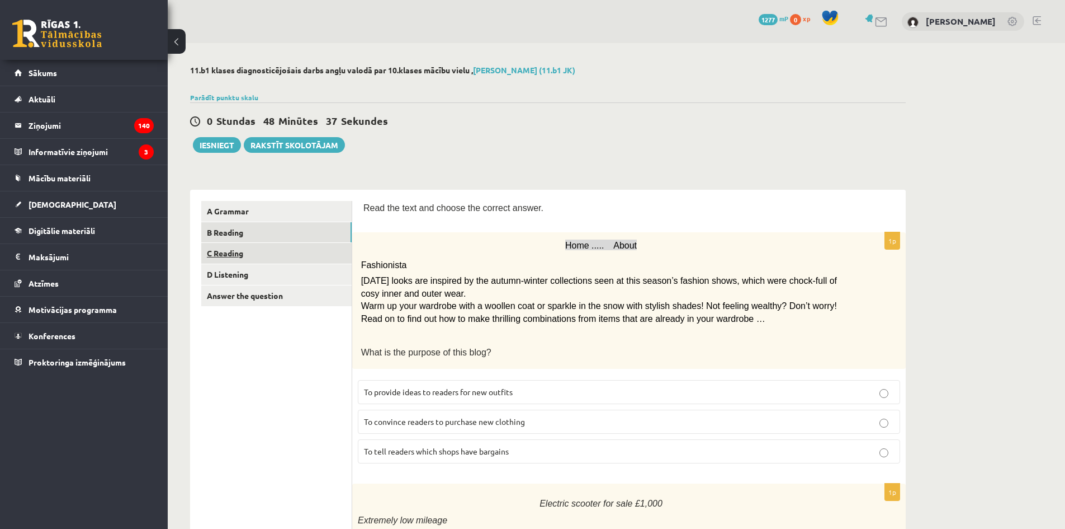
click at [232, 248] on link "C Reading" at bounding box center [276, 253] width 150 height 21
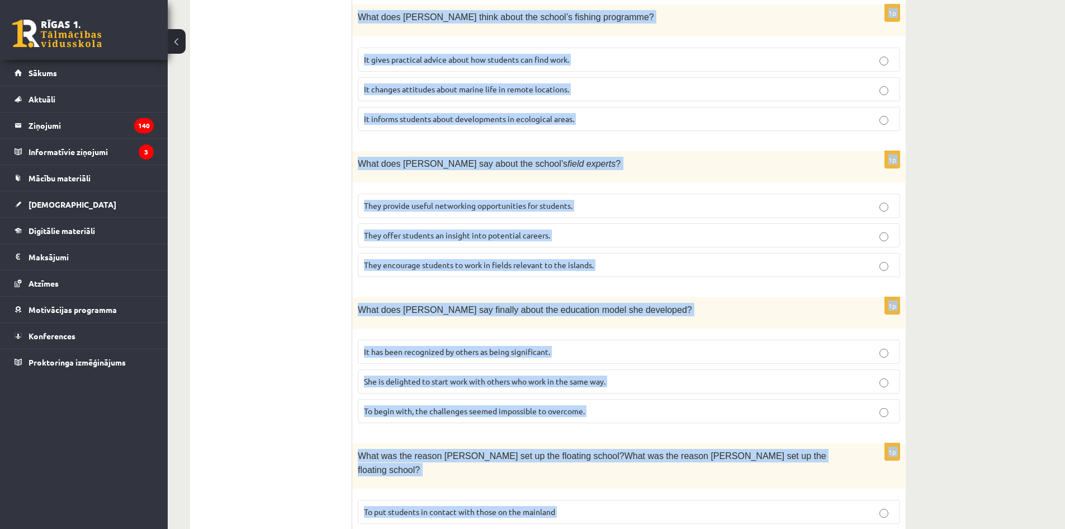
scroll to position [936, 0]
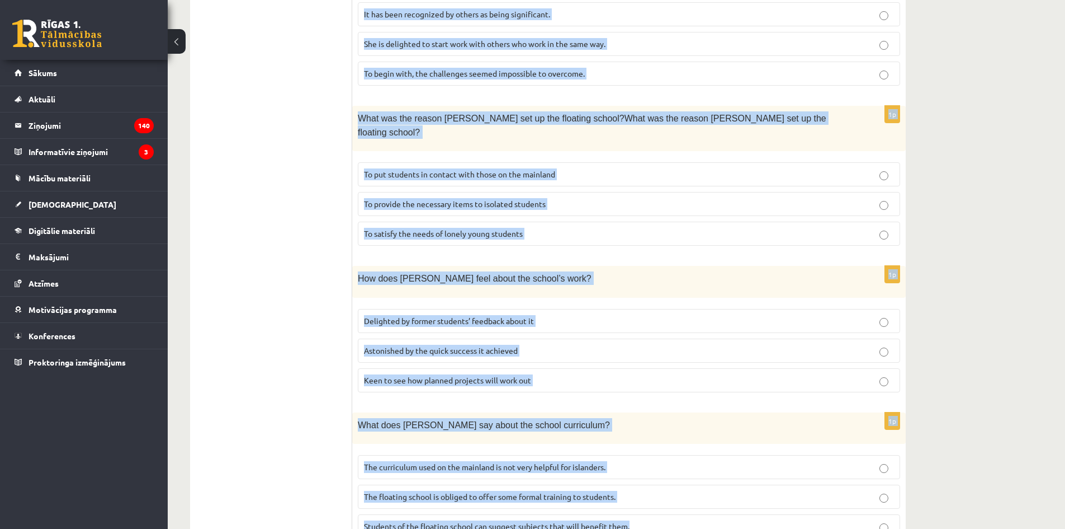
drag, startPoint x: 361, startPoint y: 152, endPoint x: 890, endPoint y: 513, distance: 640.2
copy form "A floating school By founder, Anna Domingo I coordinate a floating school which…"
click at [652, 412] on div "What does Anna say about the school curriculum?" at bounding box center [629, 427] width 554 height 31
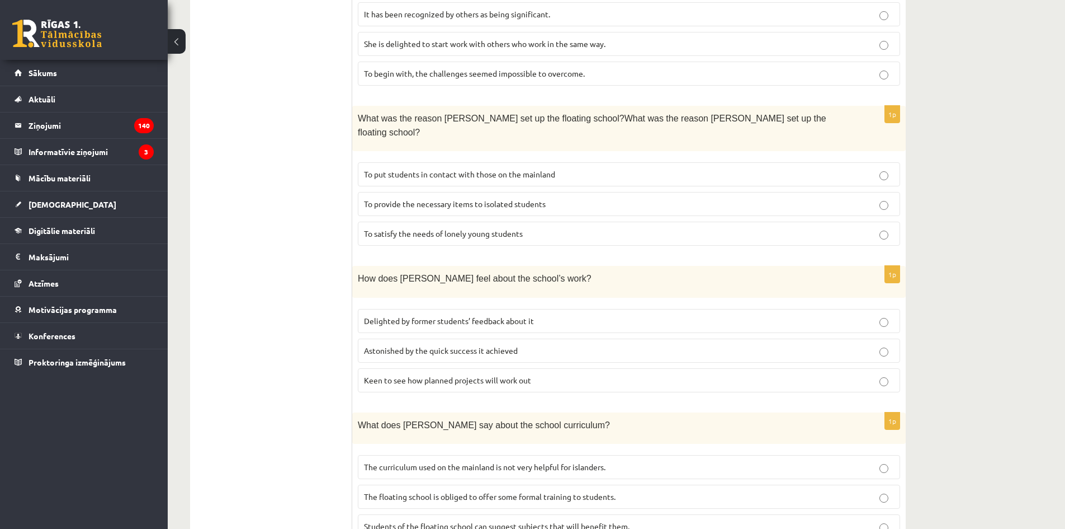
click at [888, 455] on label "The curriculum used on the mainland is not very helpful for islanders." at bounding box center [629, 467] width 542 height 24
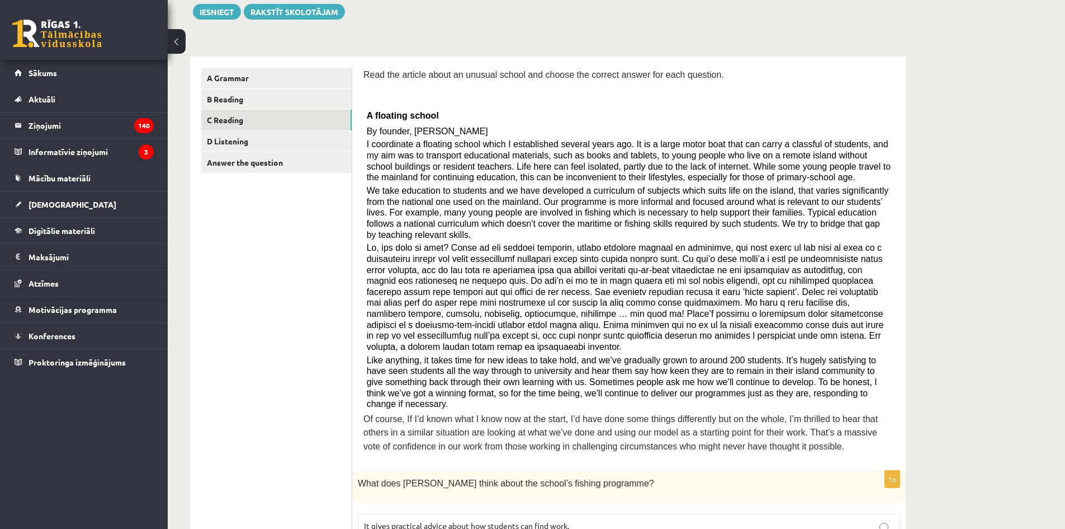
scroll to position [97, 0]
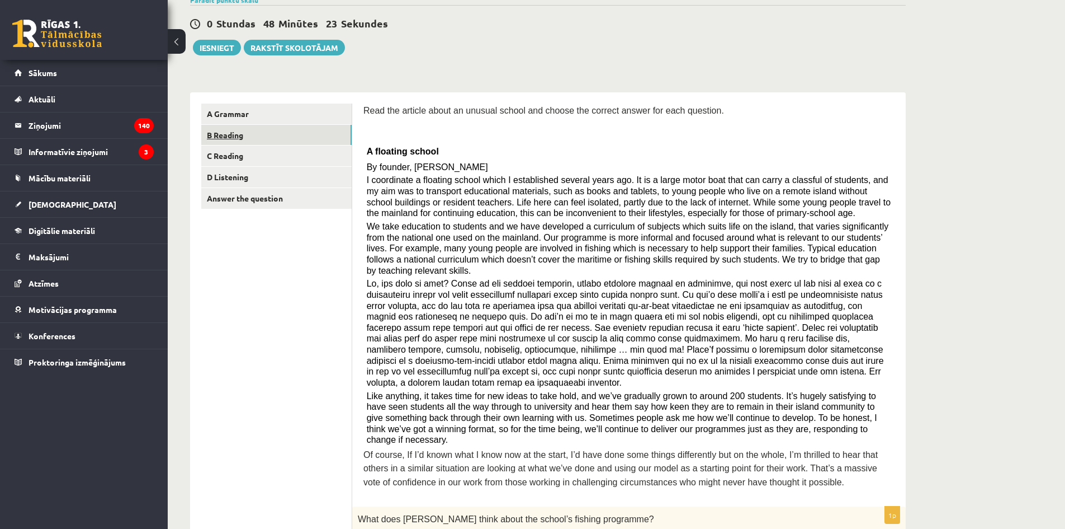
click at [234, 133] on link "B Reading" at bounding box center [276, 135] width 150 height 21
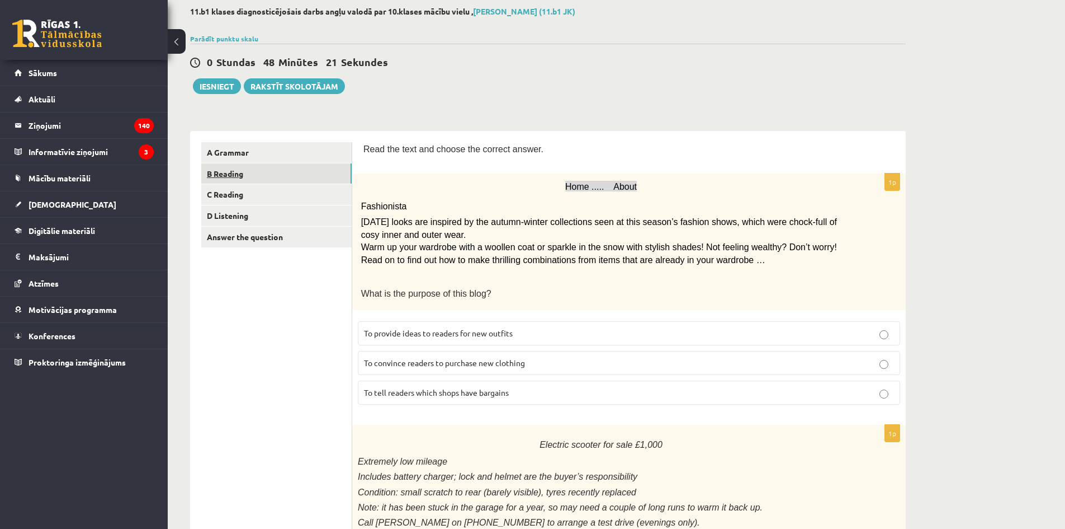
scroll to position [41, 0]
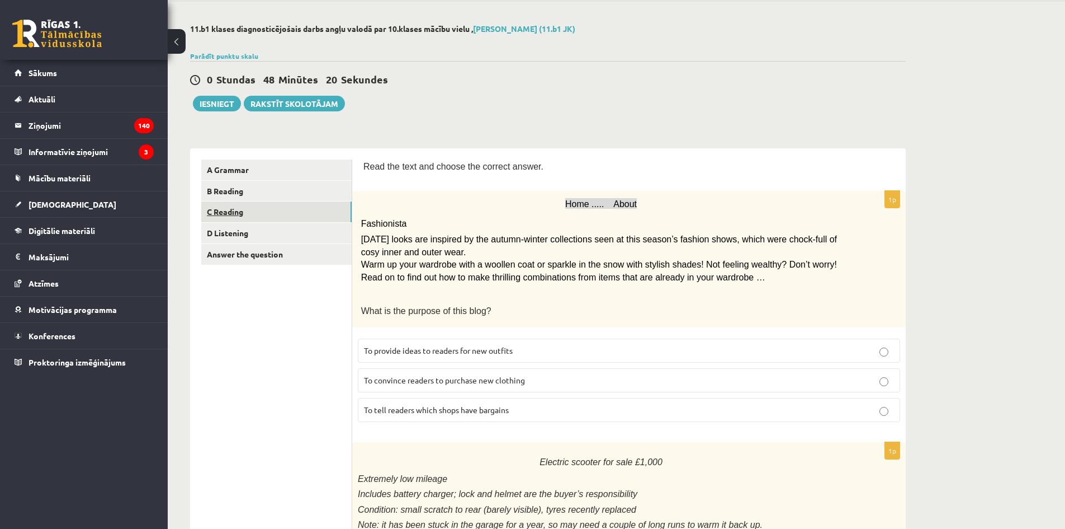
click at [229, 215] on link "C Reading" at bounding box center [276, 211] width 150 height 21
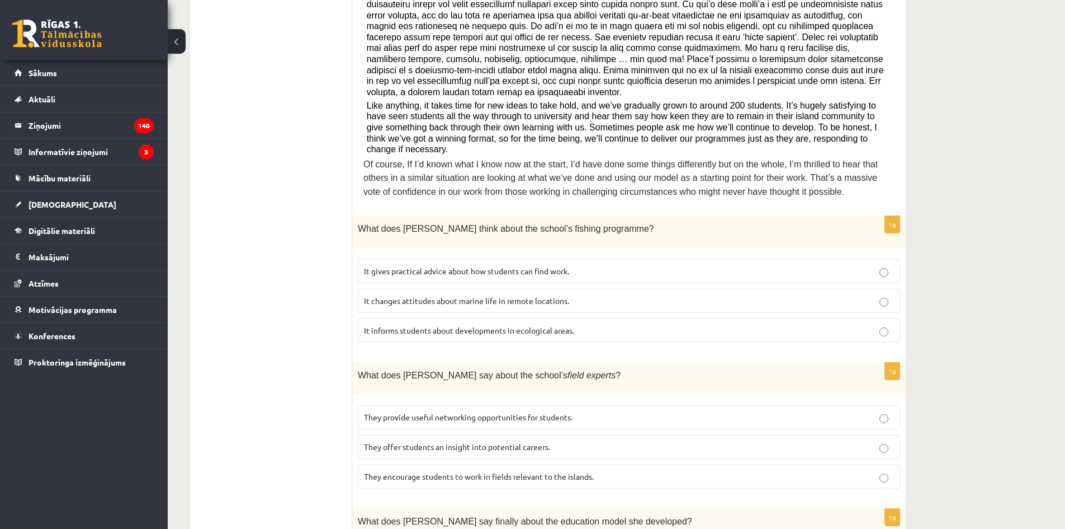
scroll to position [391, 0]
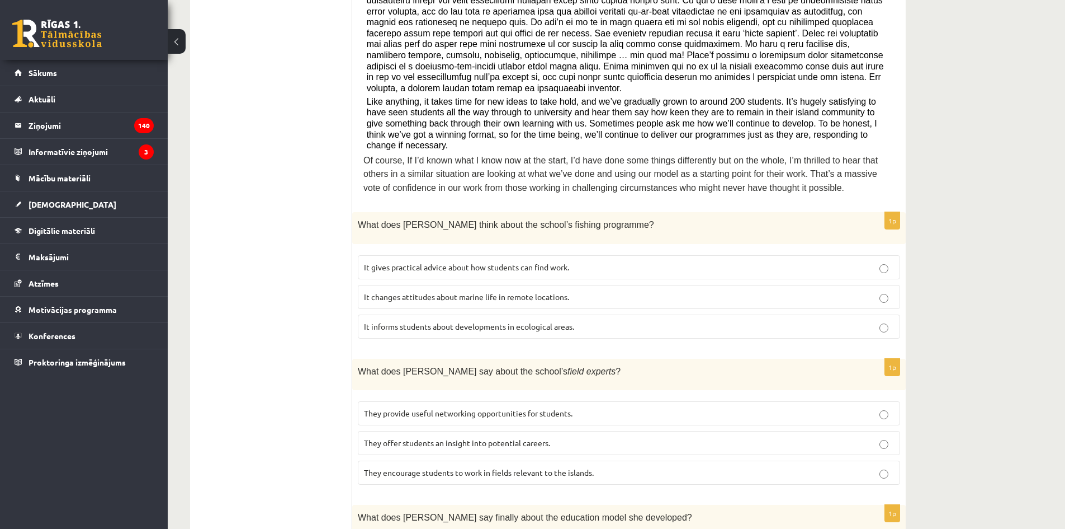
click at [417, 321] on span "It informs students about developments in ecological areas." at bounding box center [469, 326] width 210 height 10
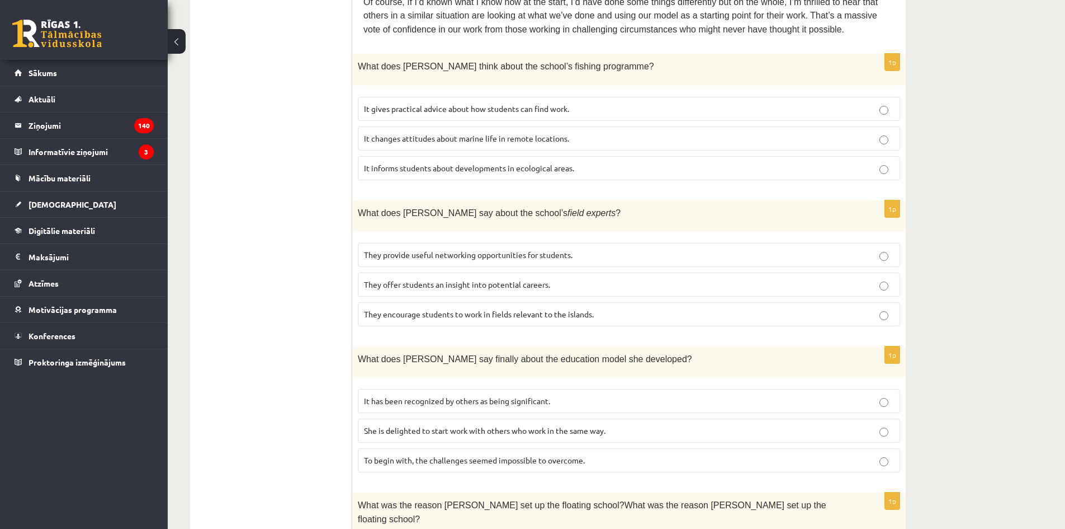
scroll to position [559, 0]
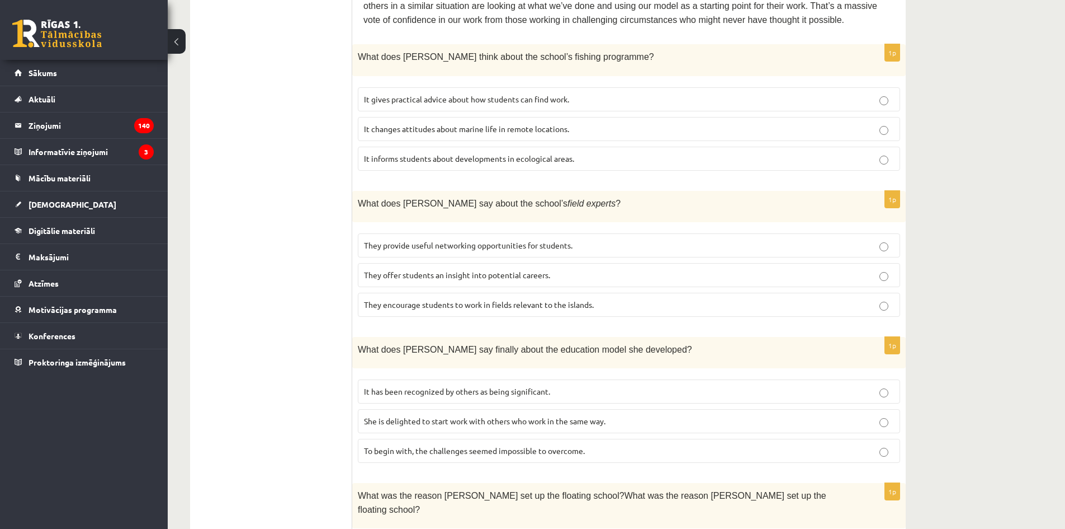
click at [572, 269] on p "They offer students an insight into potential careers." at bounding box center [629, 275] width 530 height 12
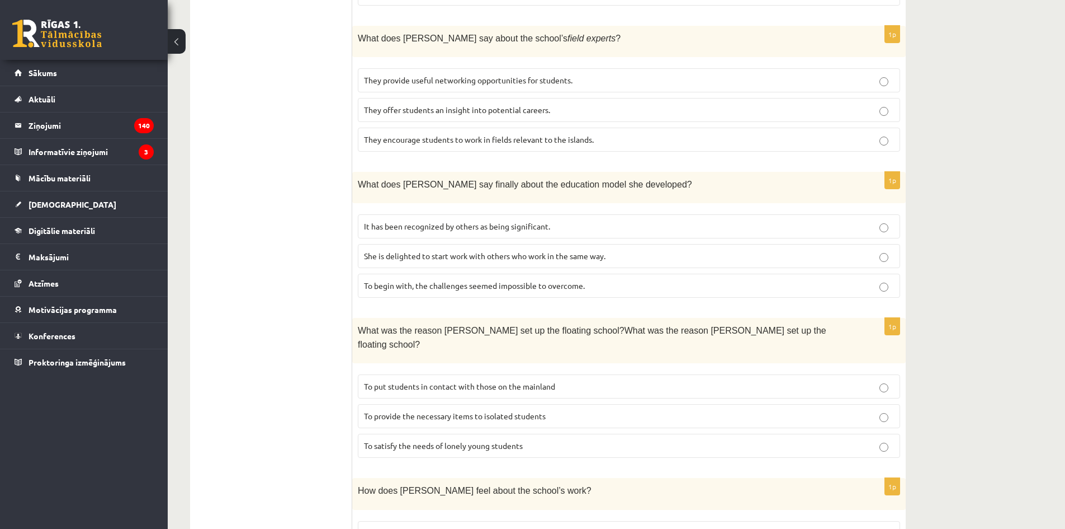
scroll to position [727, 0]
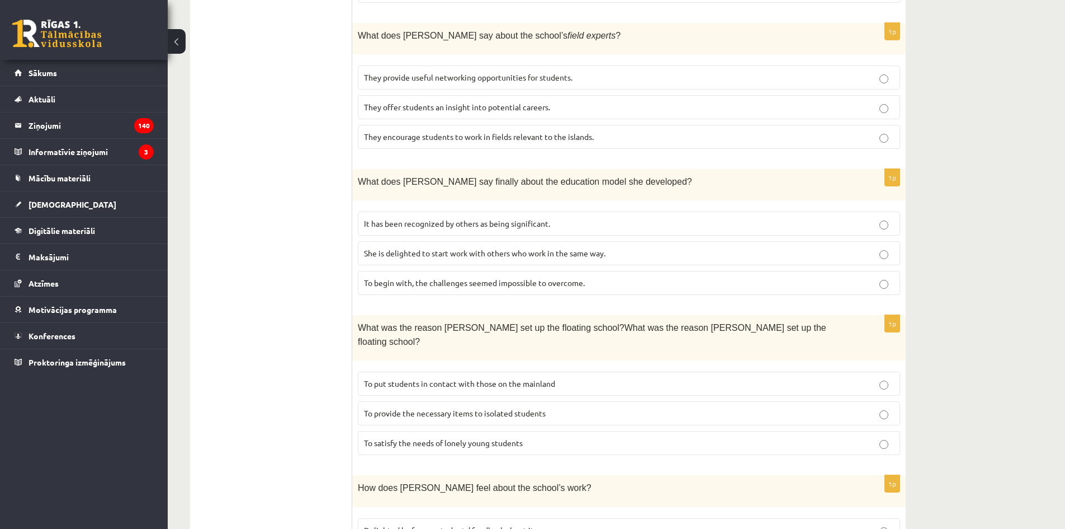
click at [568, 218] on p "It has been recognized by others as being significant." at bounding box center [629, 224] width 530 height 12
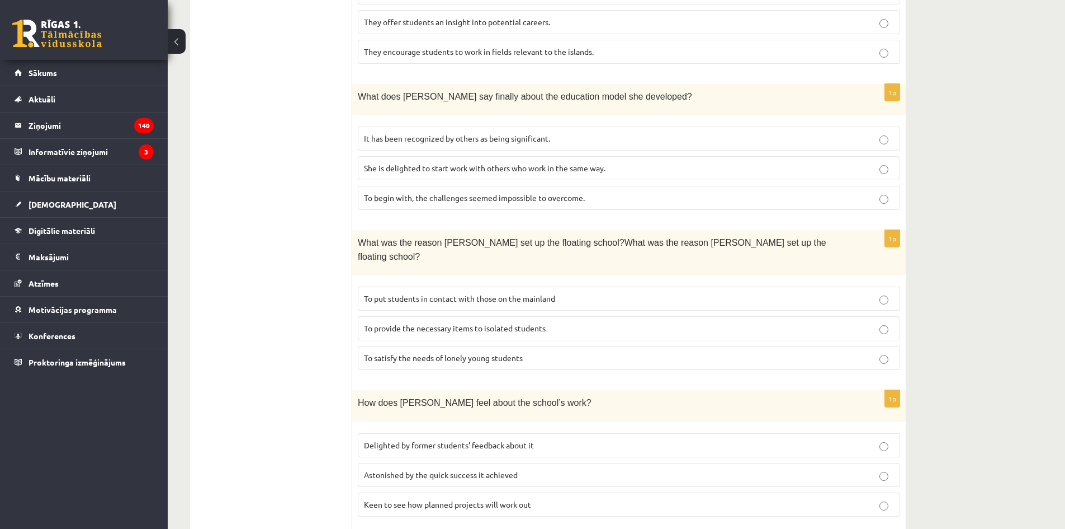
scroll to position [839, 0]
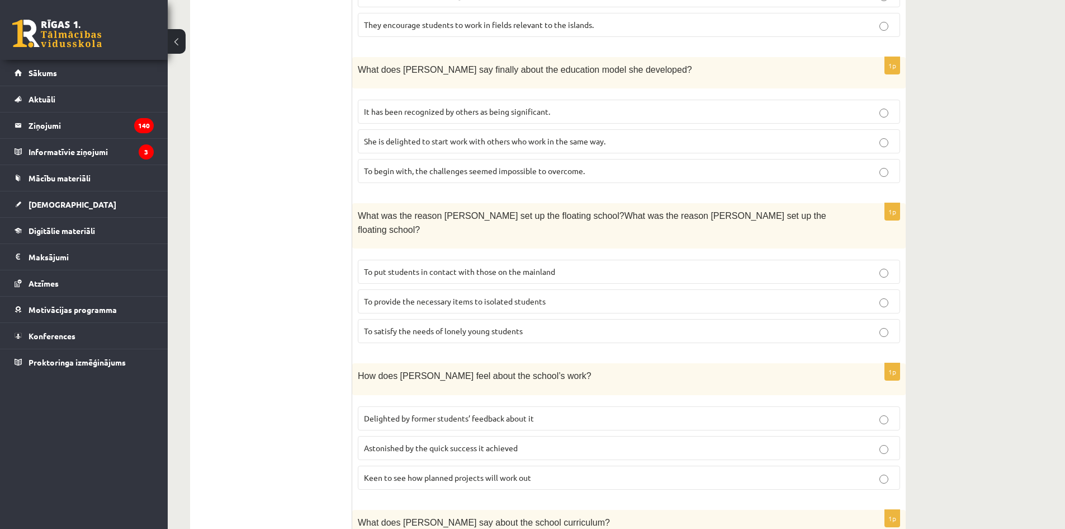
click at [504, 296] on span "To provide the necessary items to isolated students" at bounding box center [455, 301] width 182 height 10
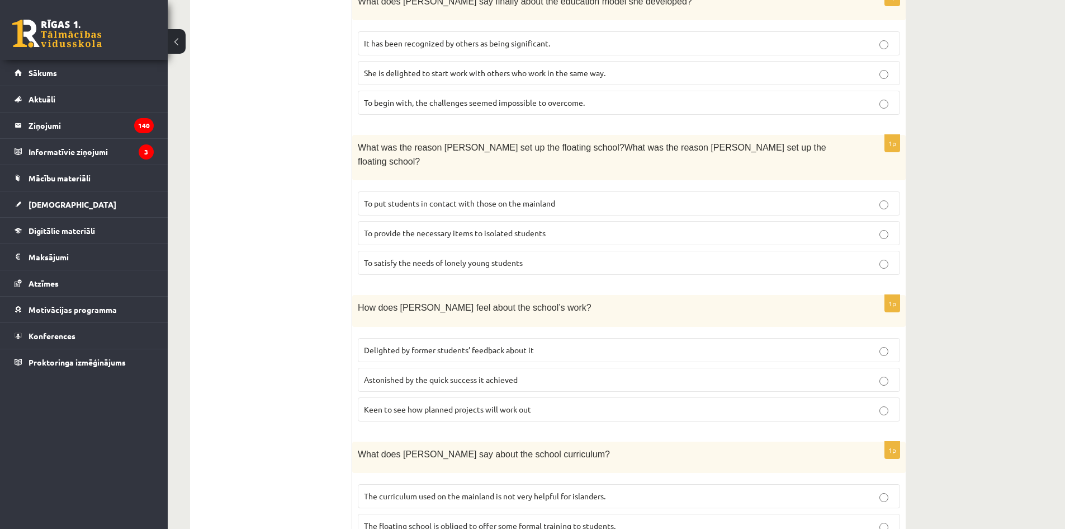
scroll to position [936, 0]
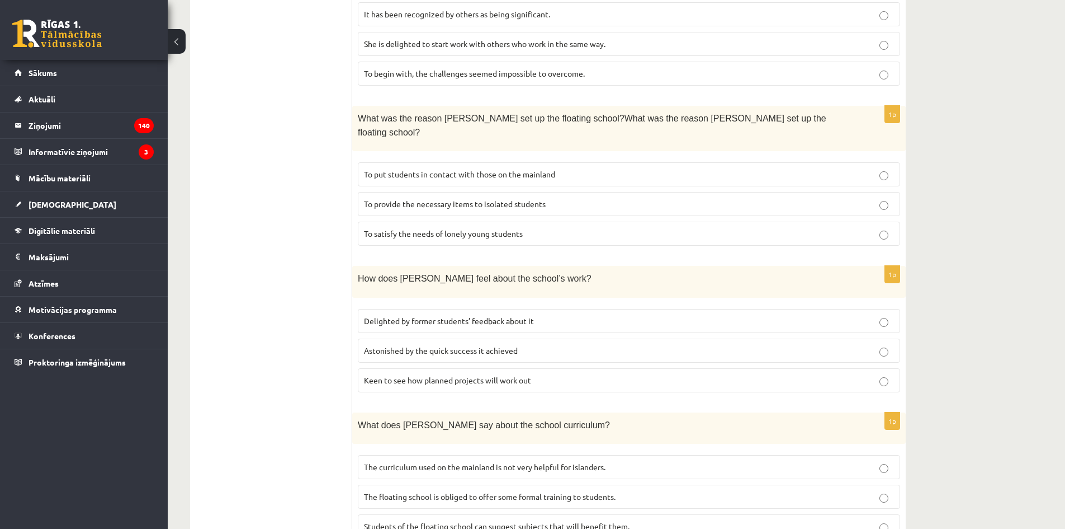
click at [491, 315] on span "Delighted by former students’ feedback about it" at bounding box center [449, 320] width 170 height 10
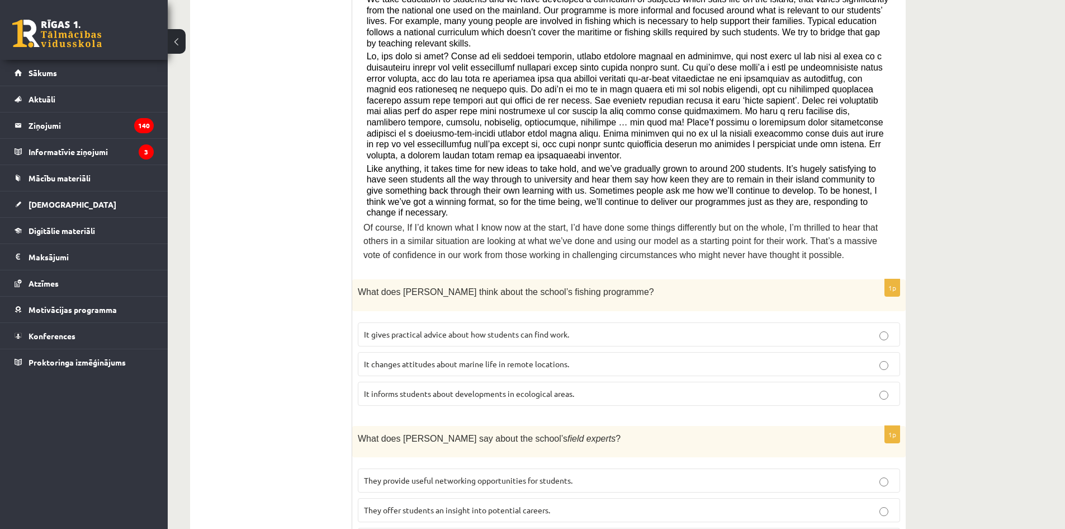
scroll to position [153, 0]
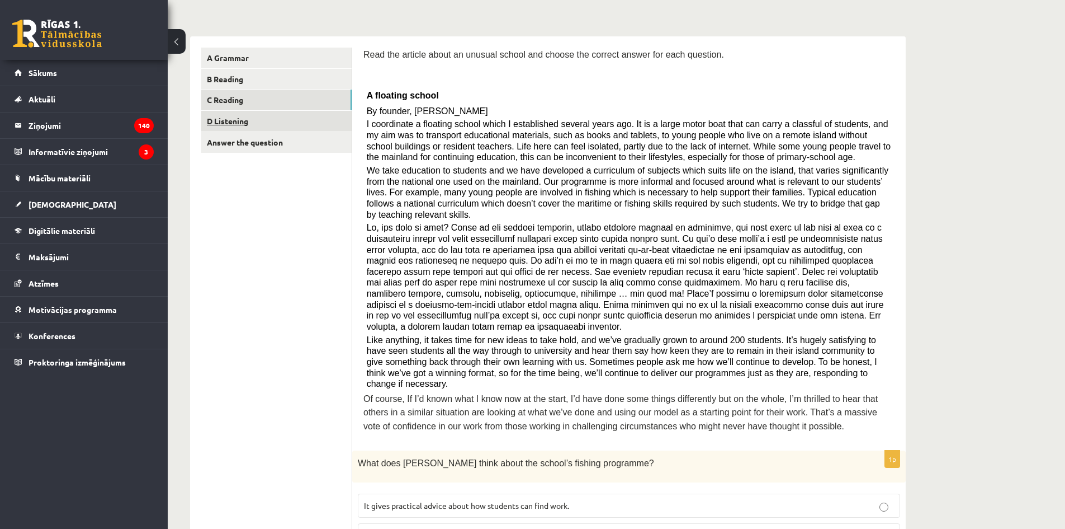
click at [224, 117] on link "D Listening" at bounding box center [276, 121] width 150 height 21
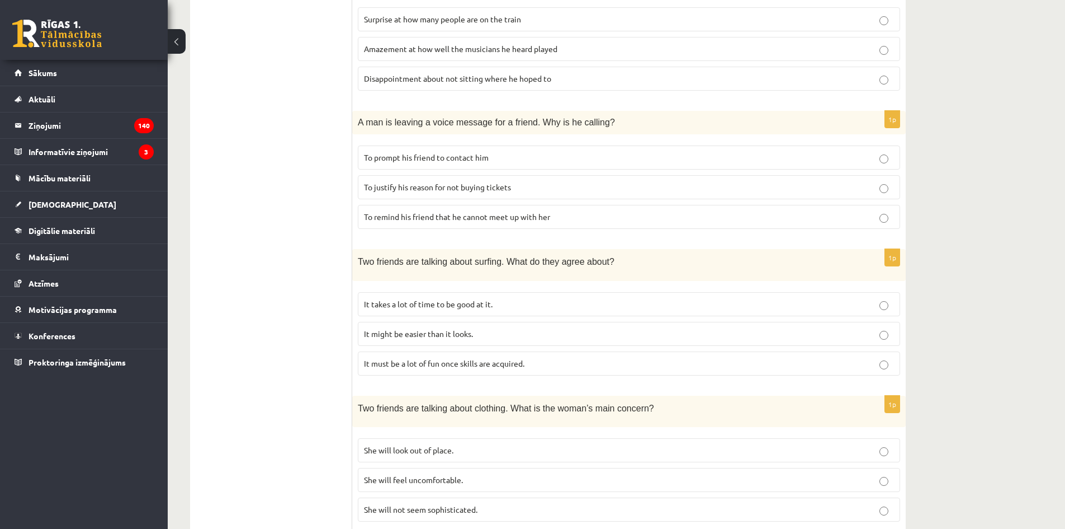
scroll to position [462, 0]
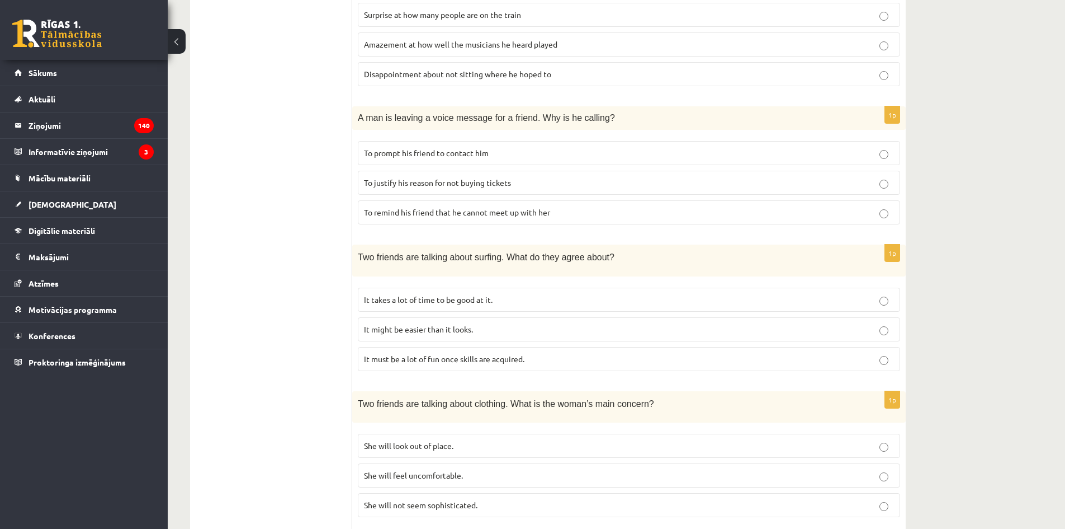
click at [492, 303] on p "It takes a lot of time to be good at it." at bounding box center [629, 300] width 530 height 12
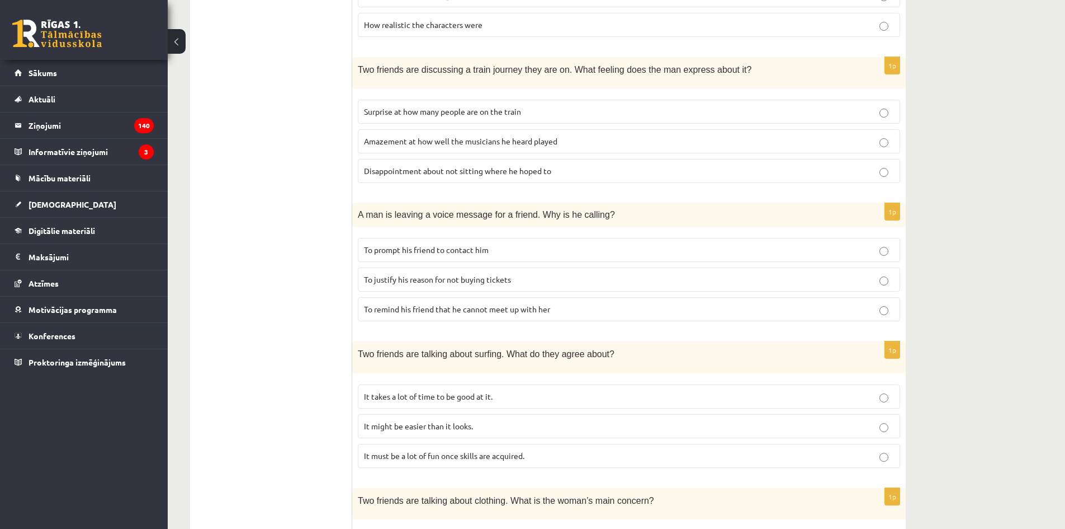
scroll to position [350, 0]
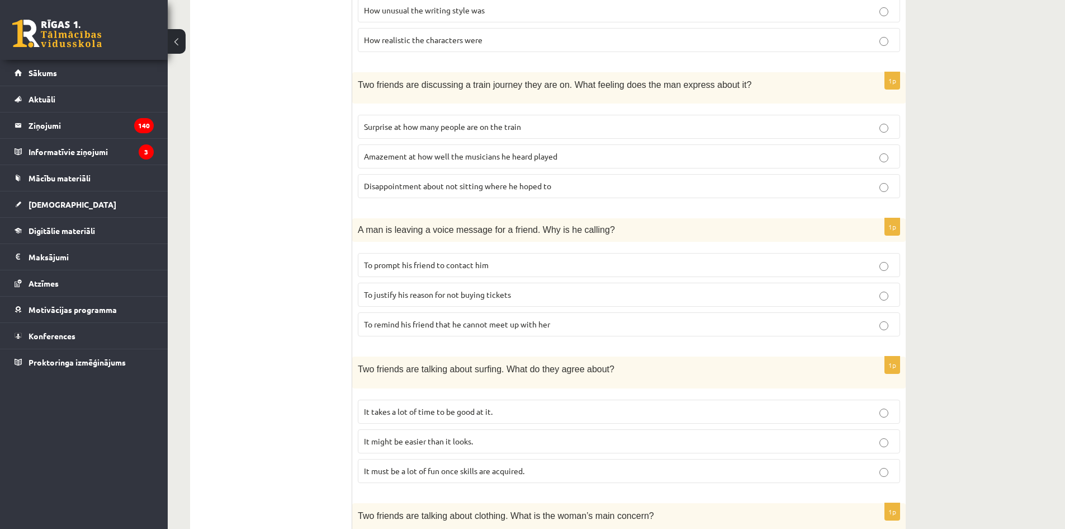
click at [474, 296] on span "To justify his reason for not buying tickets" at bounding box center [437, 294] width 147 height 10
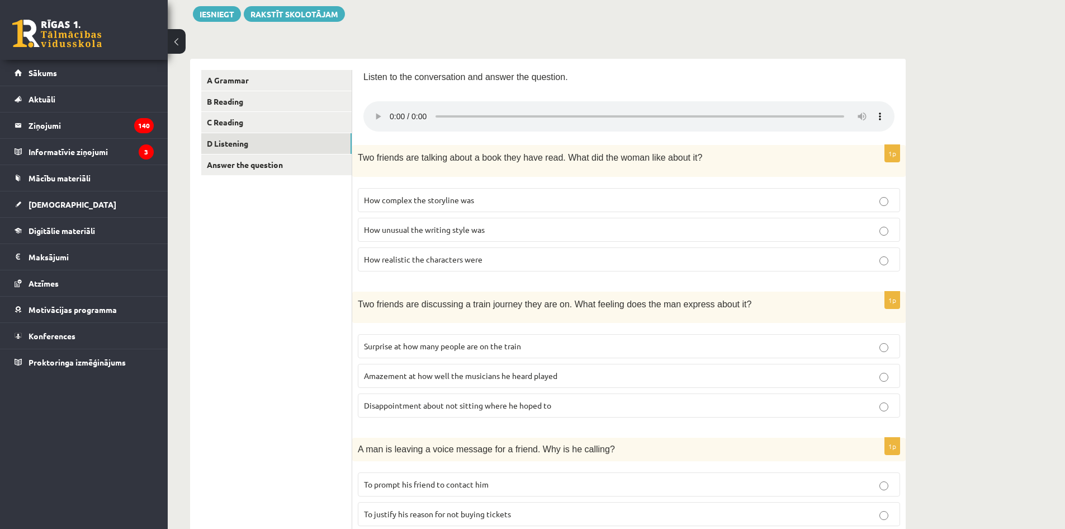
scroll to position [126, 0]
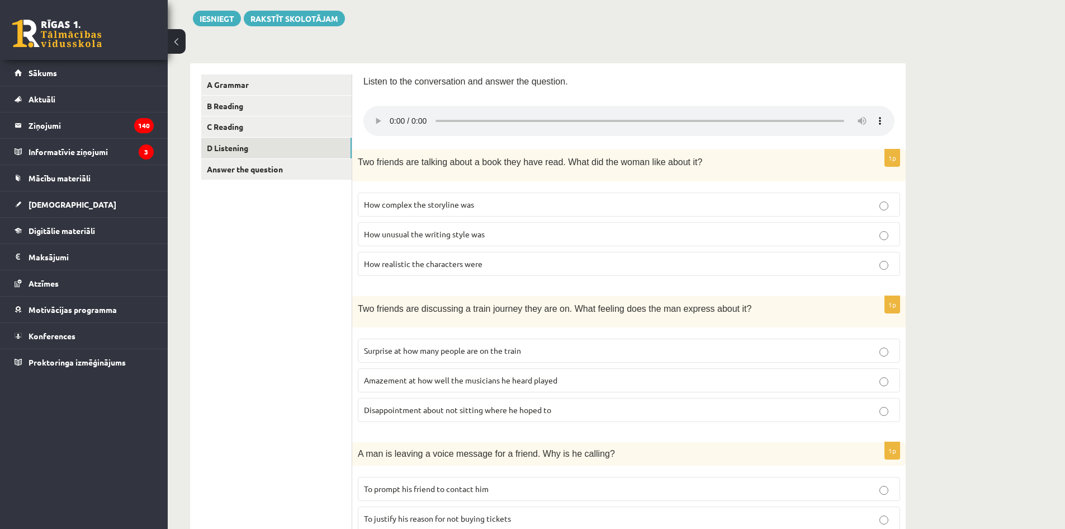
click at [438, 270] on label "How realistic the characters were" at bounding box center [629, 264] width 542 height 24
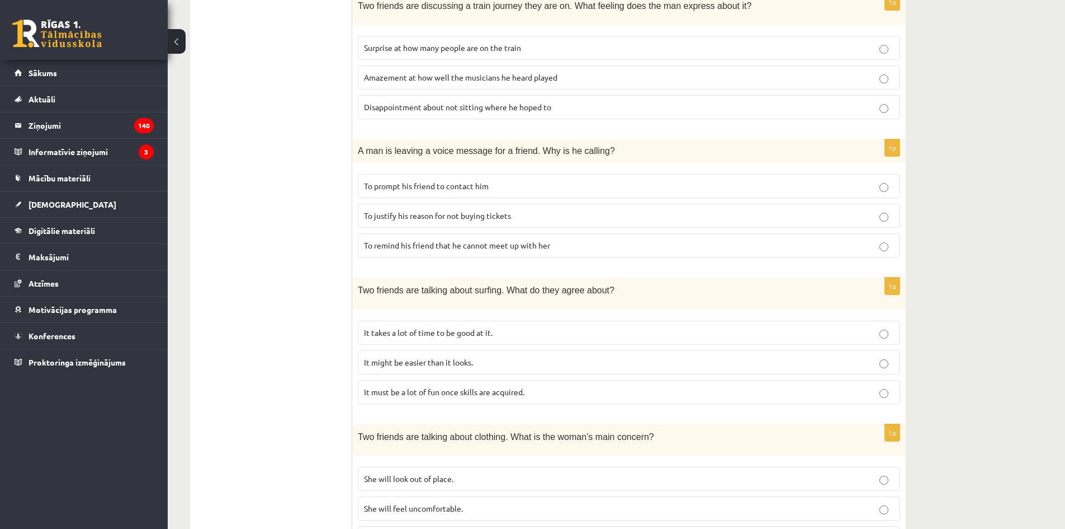
scroll to position [630, 0]
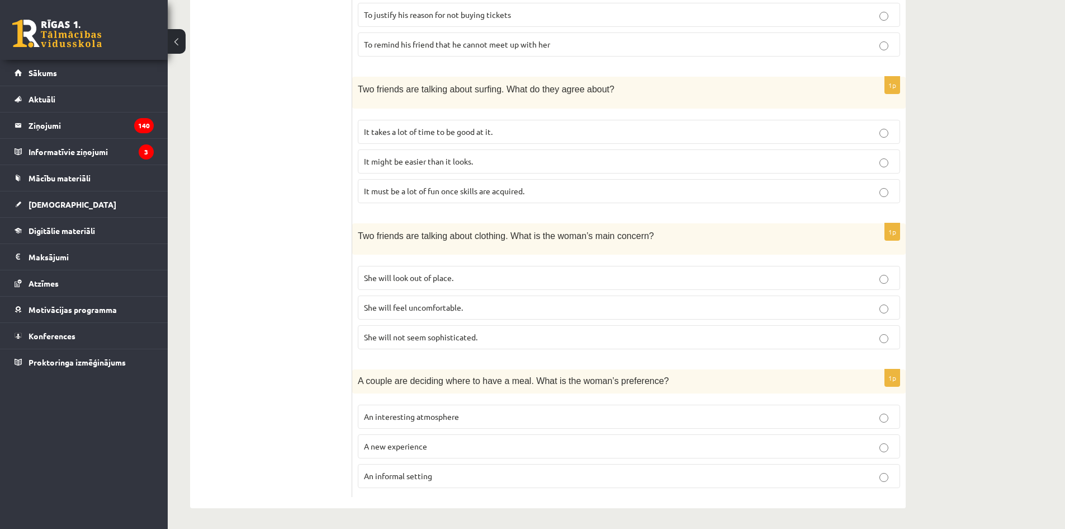
click at [450, 347] on label "She will not seem sophisticated." at bounding box center [629, 337] width 542 height 24
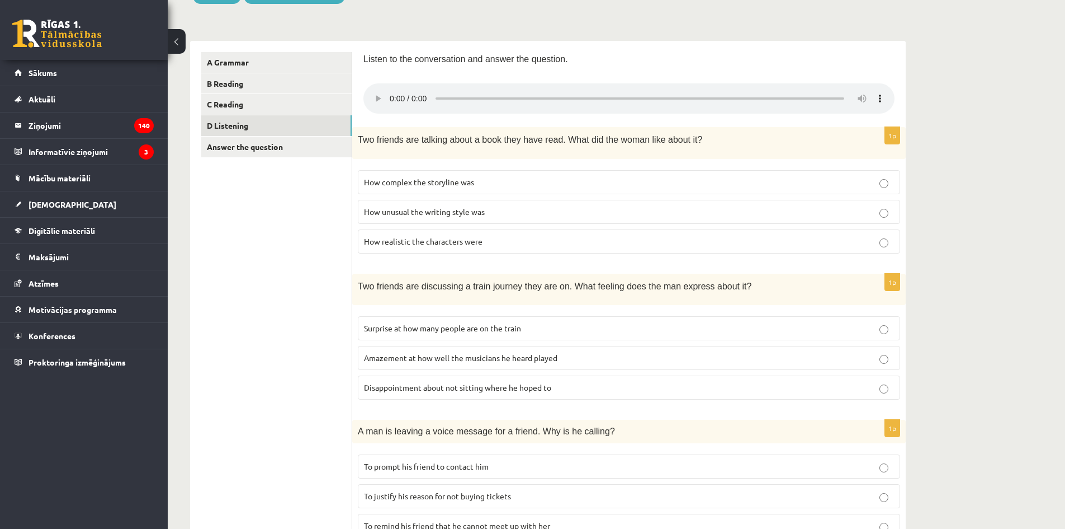
scroll to position [182, 0]
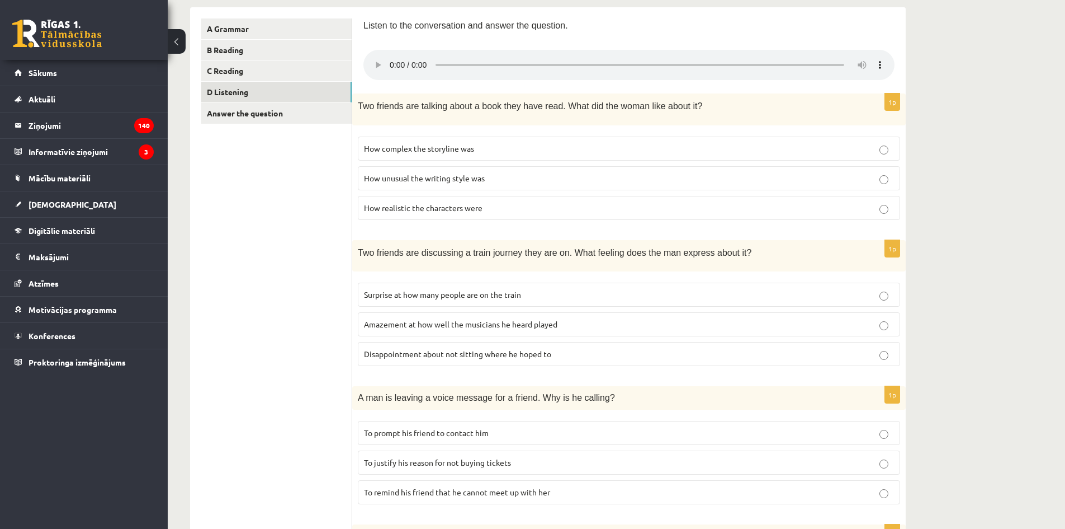
click at [545, 325] on span "Amazement at how well the musicians he heard played" at bounding box center [461, 324] width 194 height 10
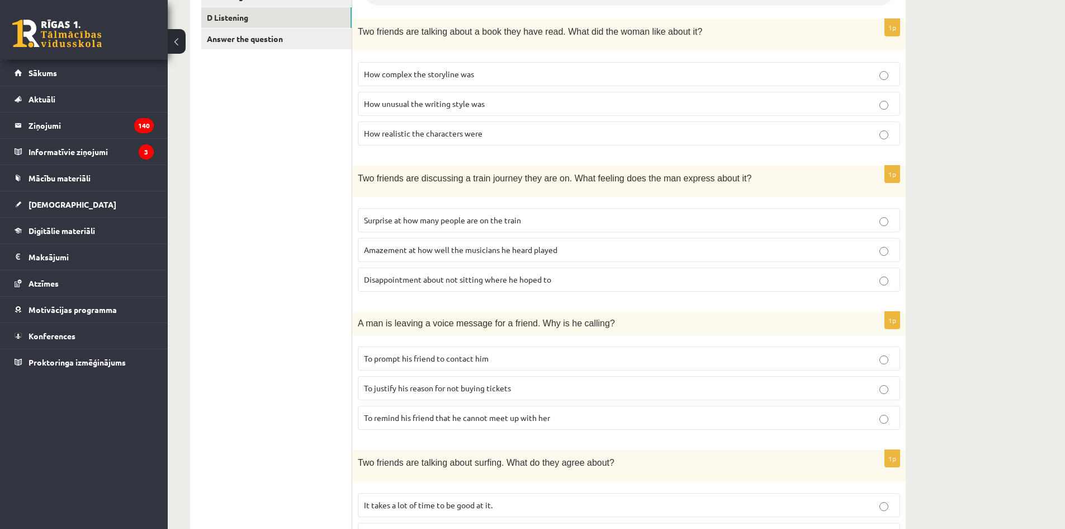
scroll to position [462, 0]
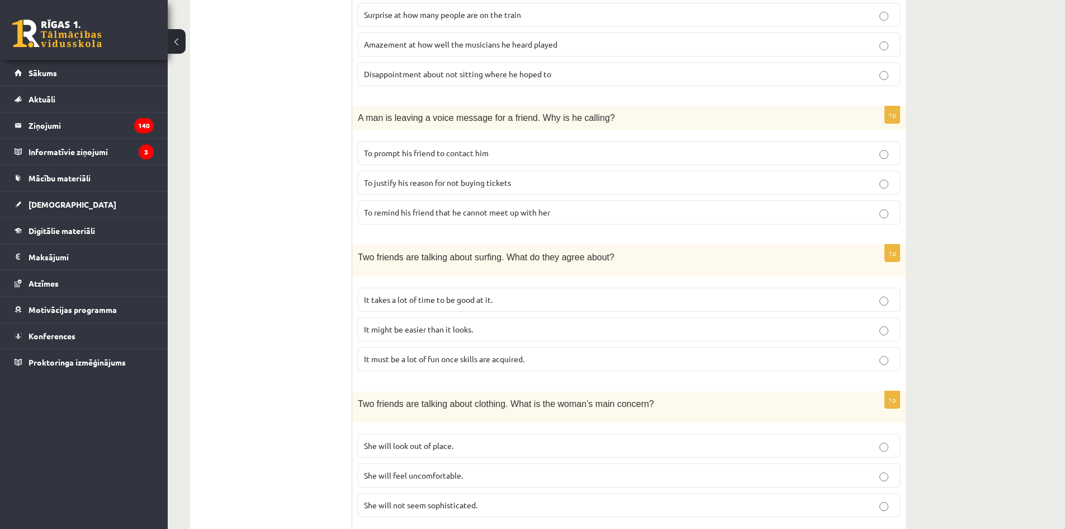
click at [576, 209] on p "To remind his friend that he cannot meet up with her" at bounding box center [629, 212] width 530 height 12
click at [578, 182] on p "To justify his reason for not buying tickets" at bounding box center [629, 183] width 530 height 12
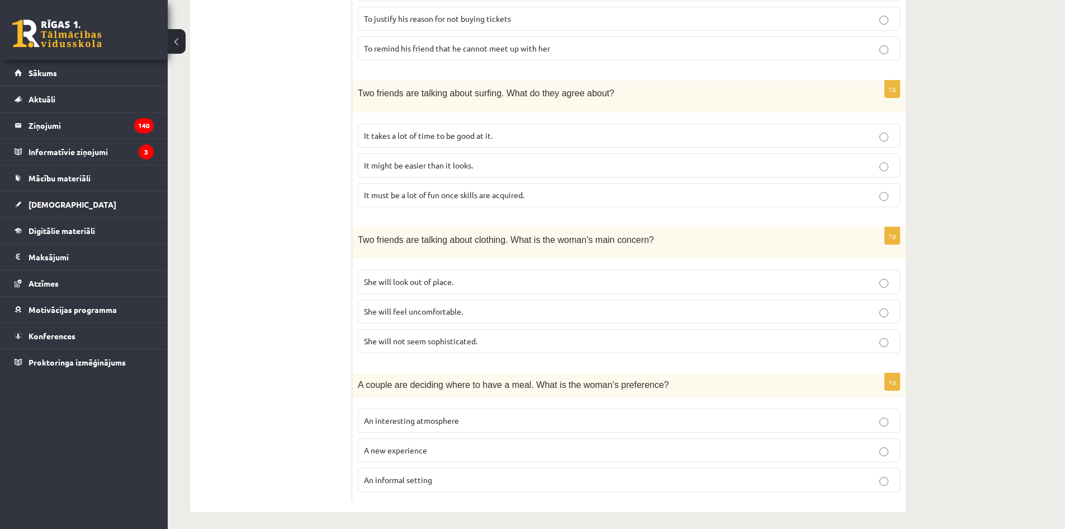
scroll to position [630, 0]
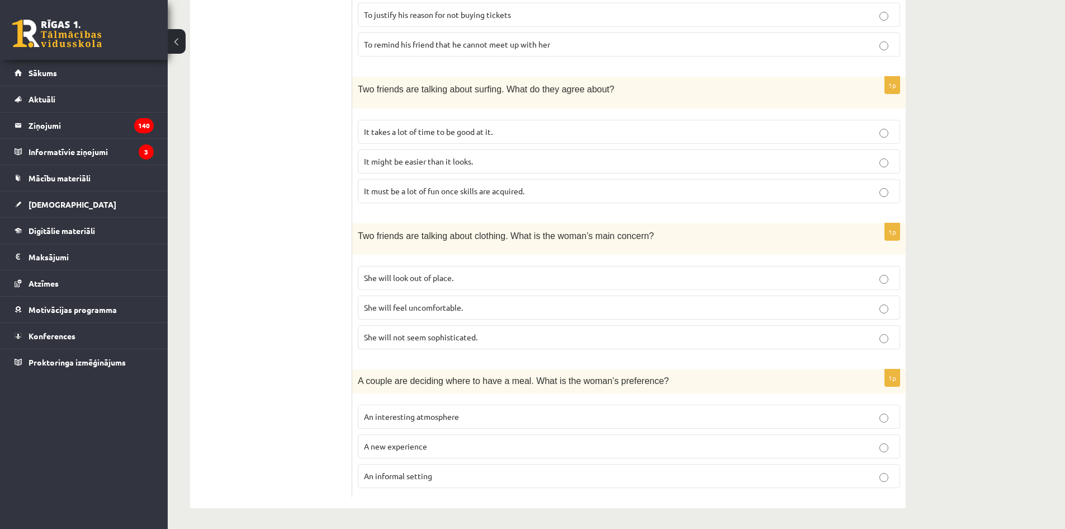
click at [461, 471] on p "An informal setting" at bounding box center [629, 476] width 530 height 12
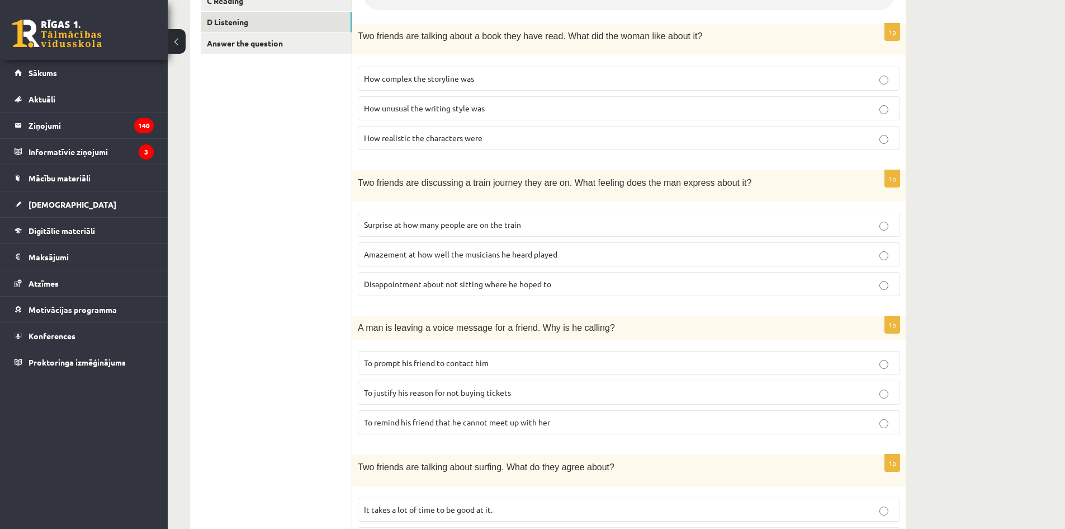
scroll to position [15, 0]
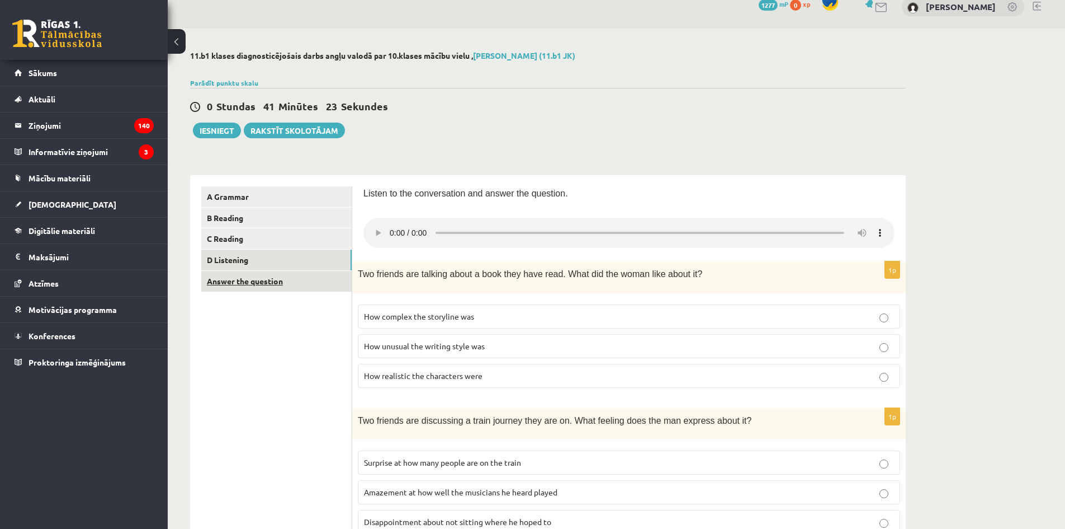
click at [224, 287] on link "Answer the question" at bounding box center [276, 281] width 150 height 21
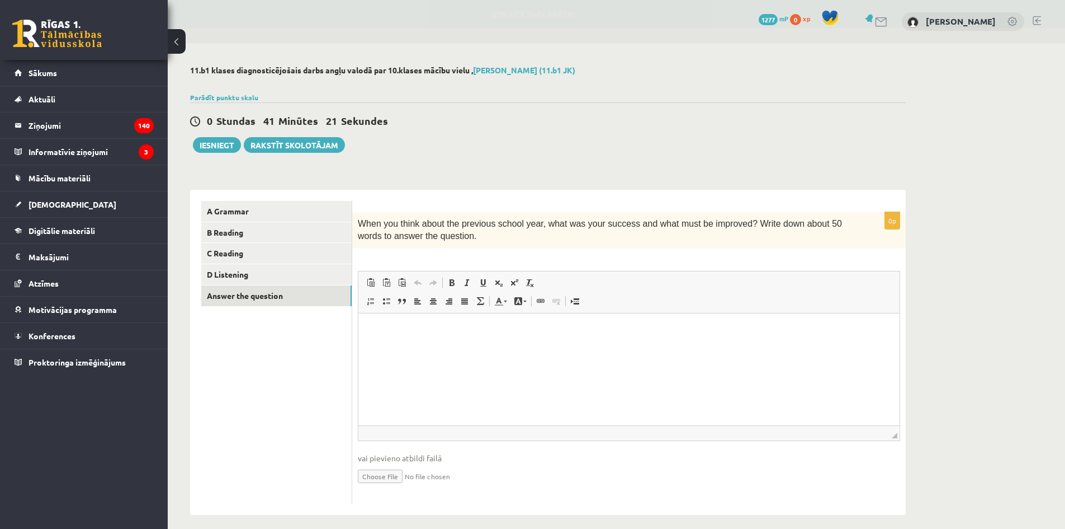
scroll to position [0, 0]
click at [506, 347] on html at bounding box center [628, 330] width 541 height 34
click at [433, 338] on html at bounding box center [628, 330] width 541 height 34
click at [221, 143] on button "Iesniegt" at bounding box center [217, 145] width 48 height 16
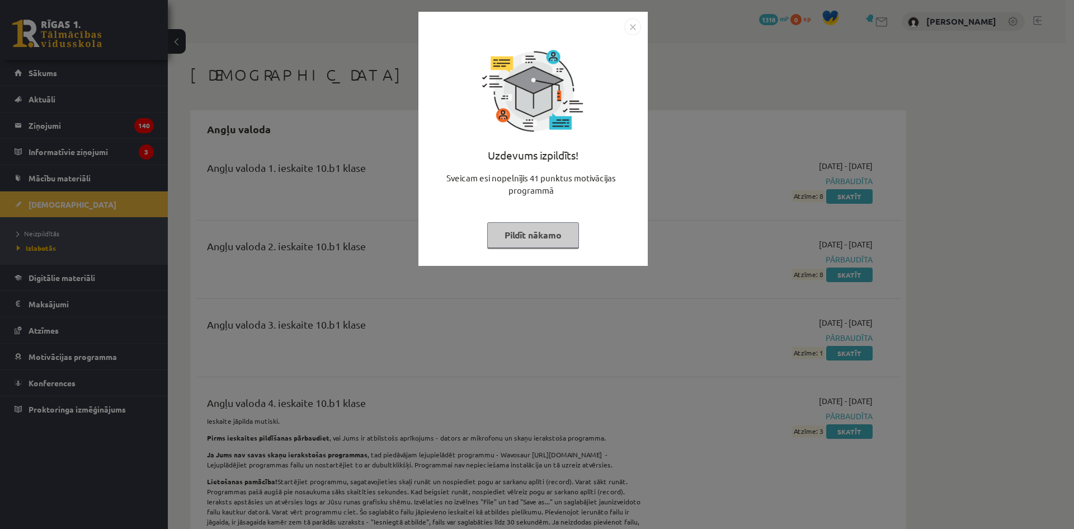
click at [559, 228] on button "Pildīt nākamo" at bounding box center [533, 235] width 92 height 26
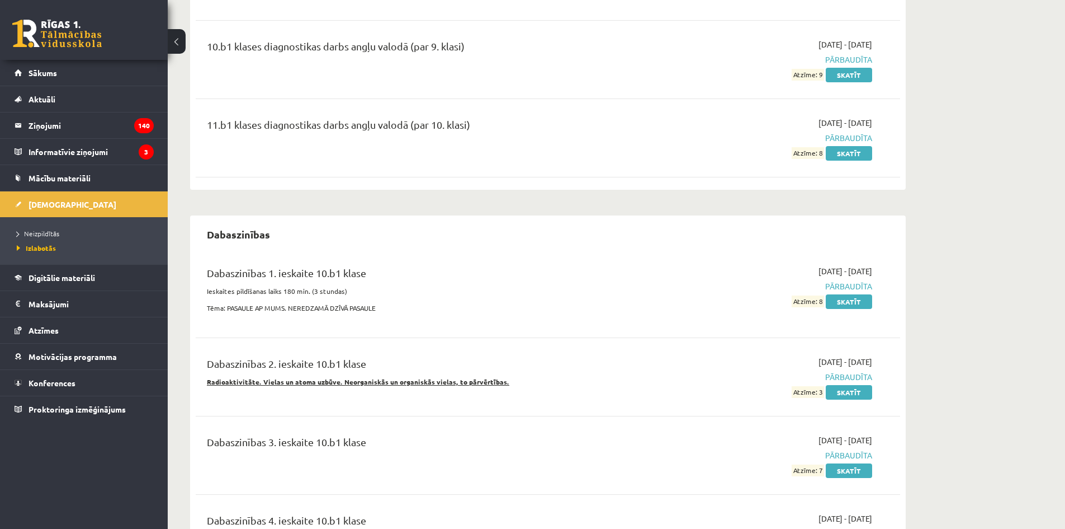
scroll to position [559, 0]
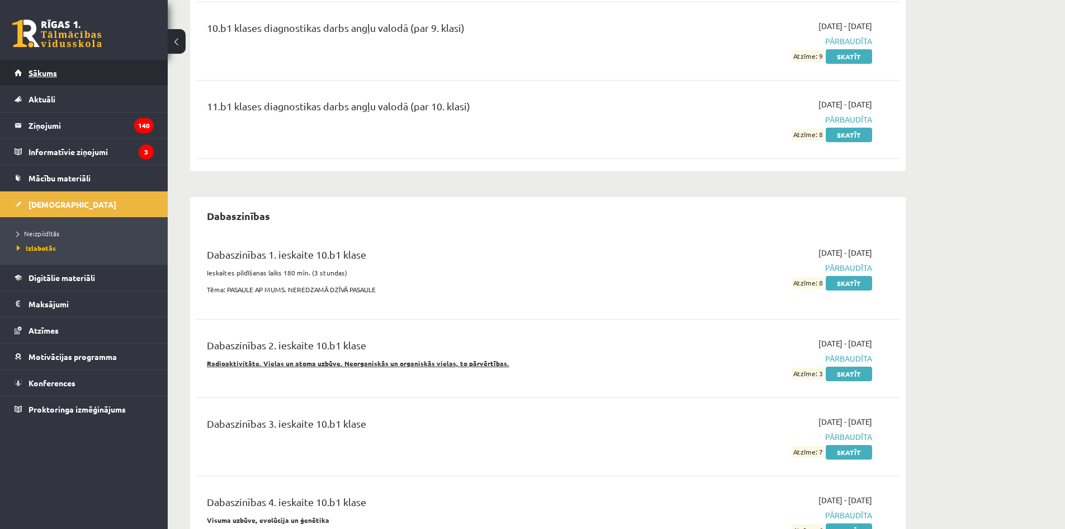
click at [45, 78] on link "Sākums" at bounding box center [84, 73] width 139 height 26
